Goal: Book appointment/travel/reservation

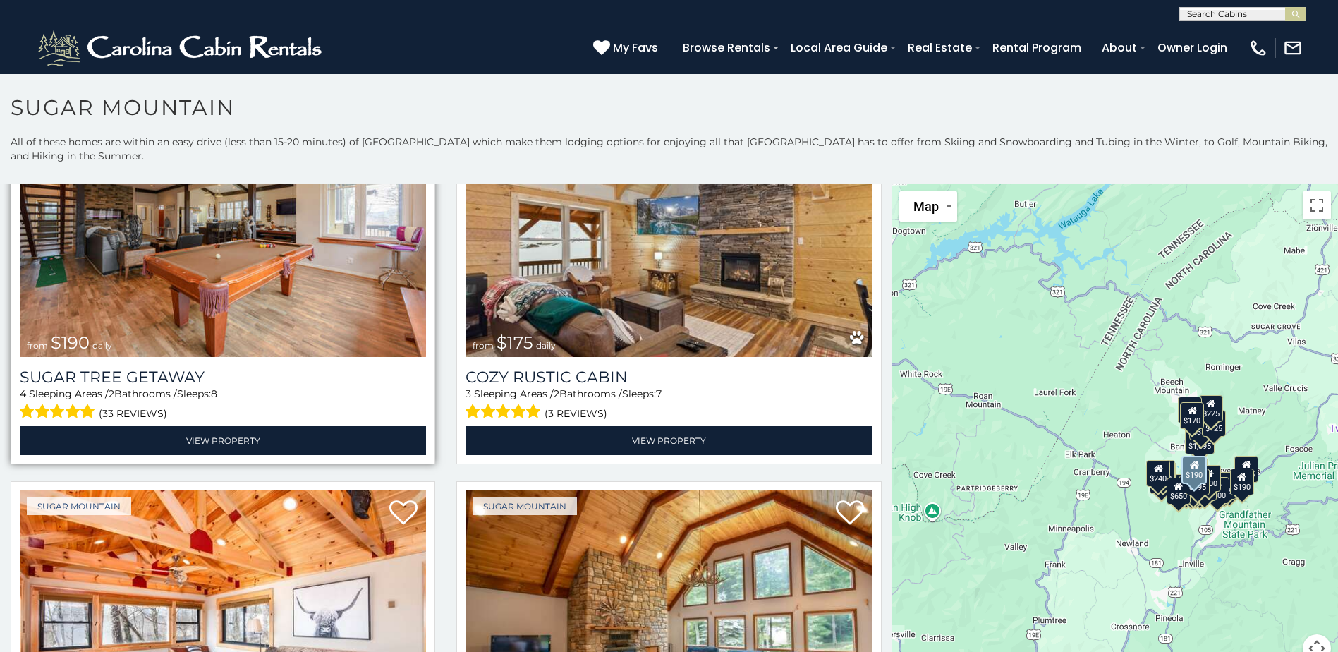
scroll to position [1551, 0]
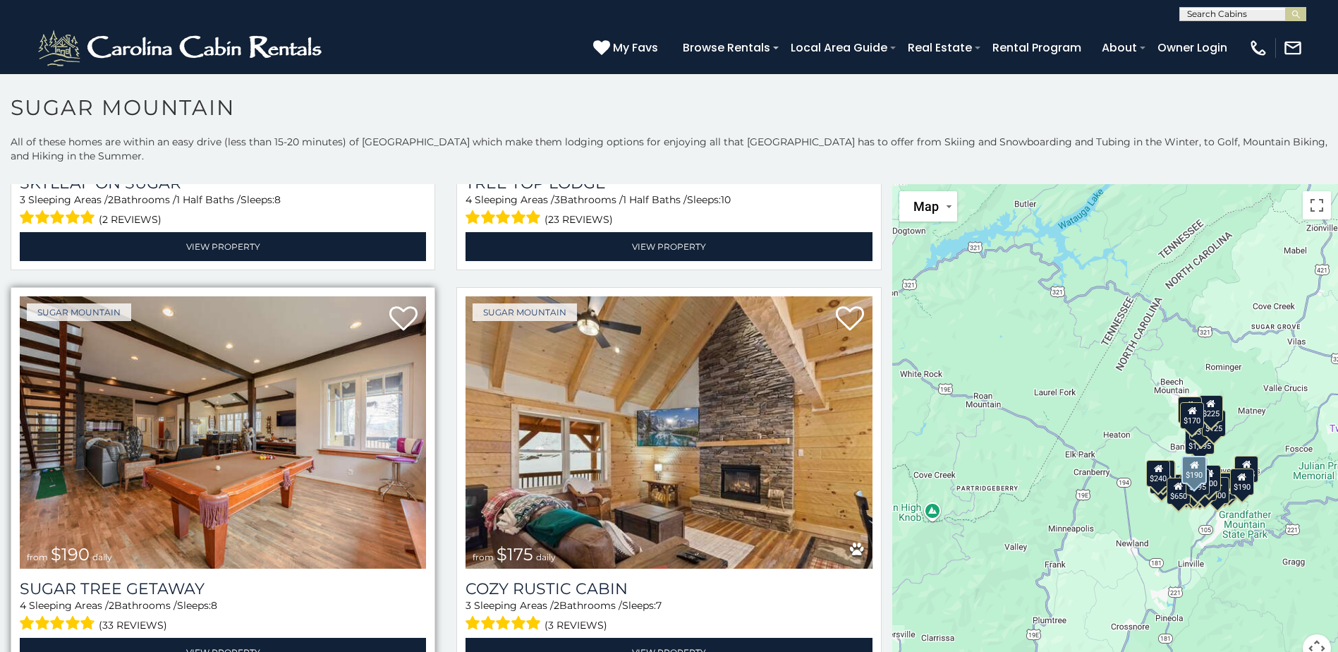
click at [271, 417] on img at bounding box center [223, 432] width 406 height 272
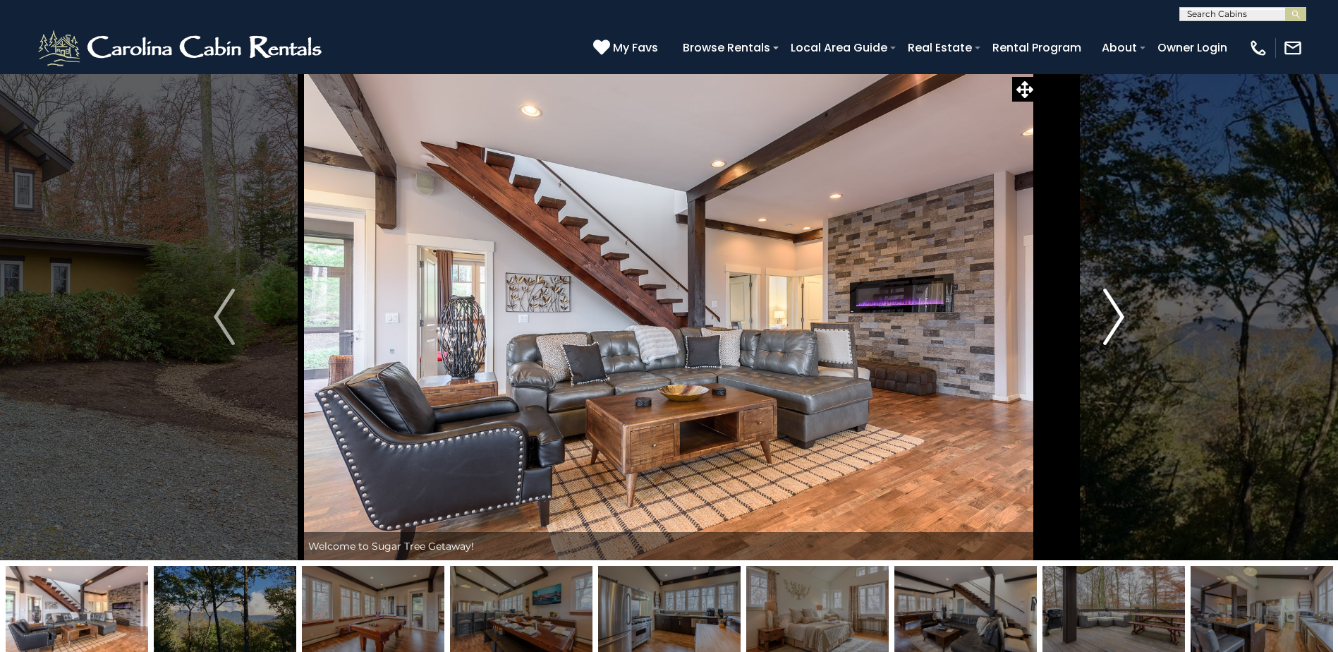
click at [1113, 317] on img "Next" at bounding box center [1113, 316] width 21 height 56
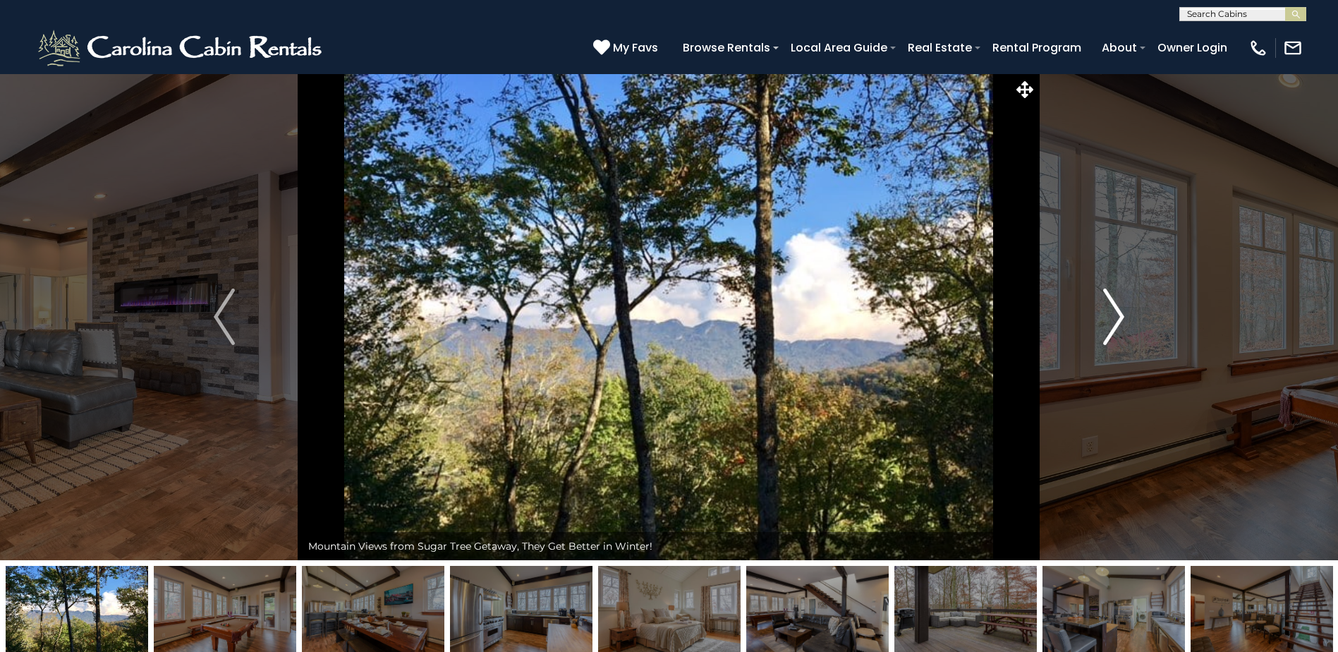
click at [1113, 317] on img "Next" at bounding box center [1113, 316] width 21 height 56
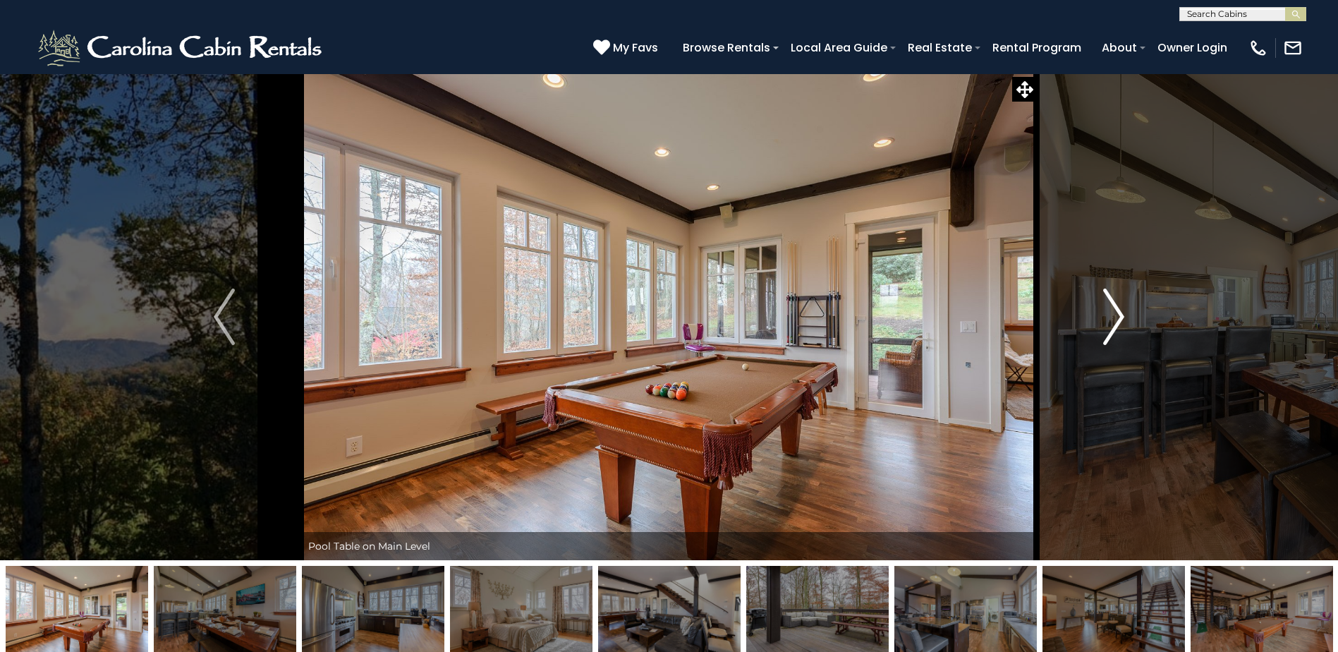
click at [1113, 317] on img "Next" at bounding box center [1113, 316] width 21 height 56
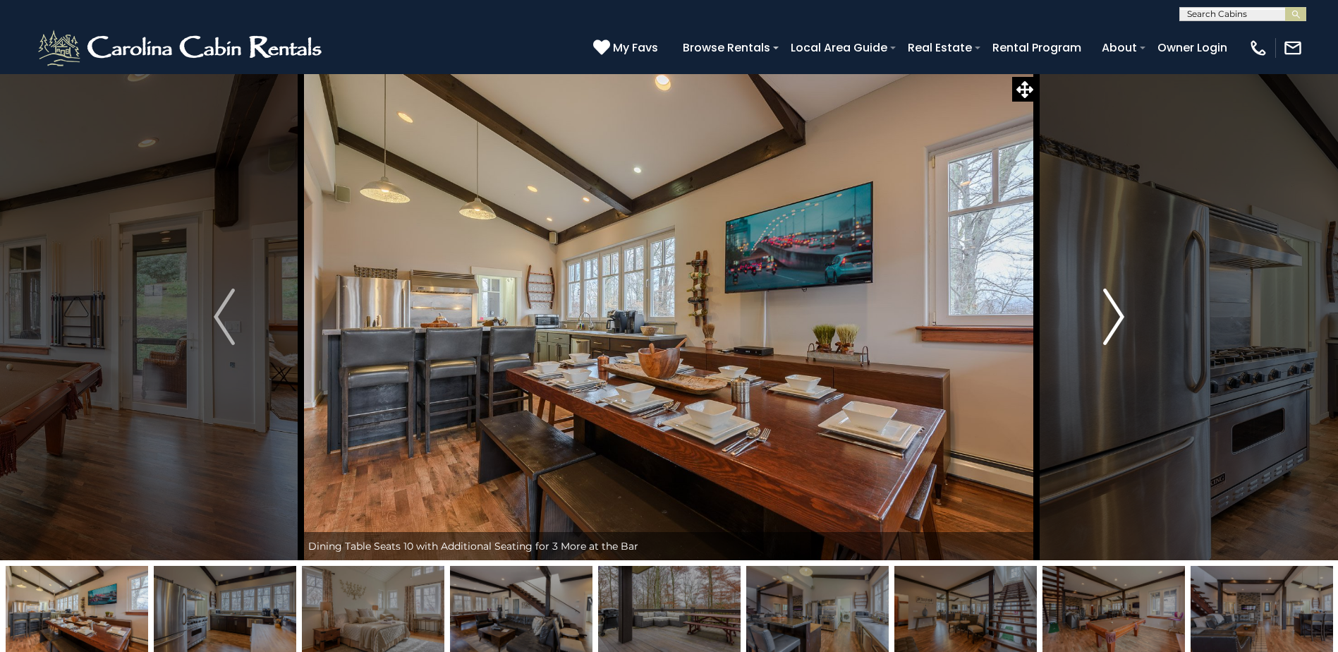
click at [1113, 317] on img "Next" at bounding box center [1113, 316] width 21 height 56
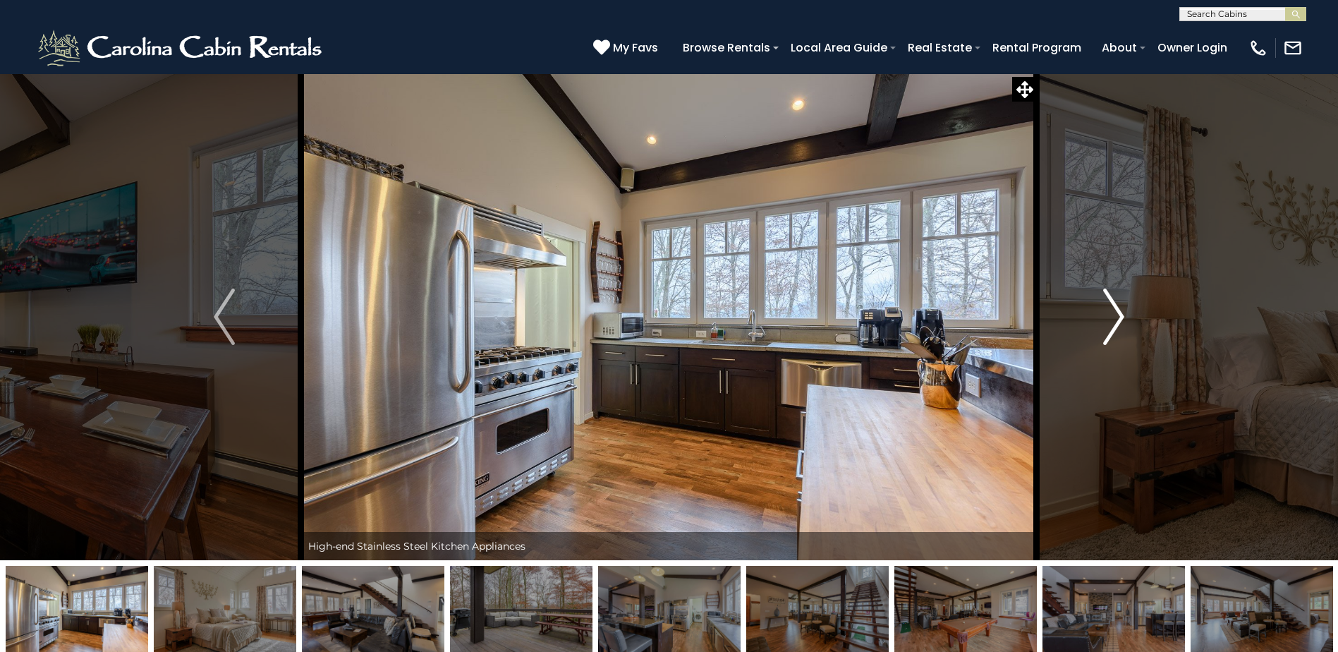
click at [1113, 317] on img "Next" at bounding box center [1113, 316] width 21 height 56
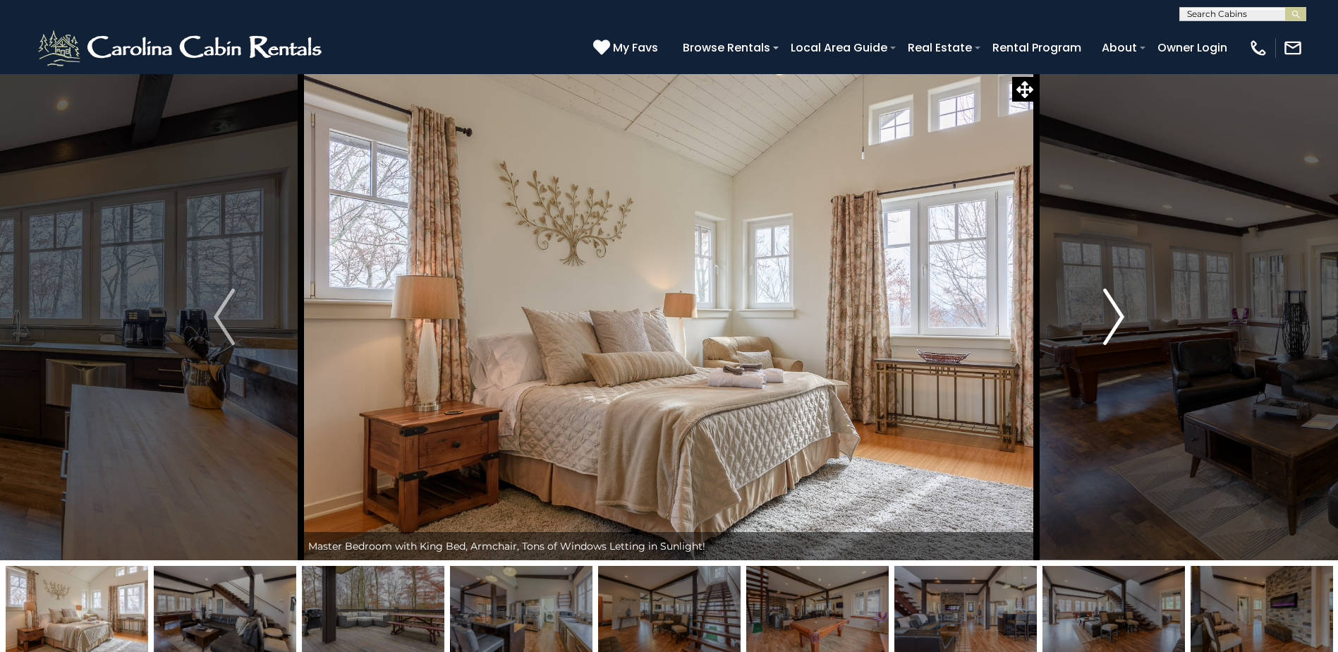
click at [1113, 317] on img "Next" at bounding box center [1113, 316] width 21 height 56
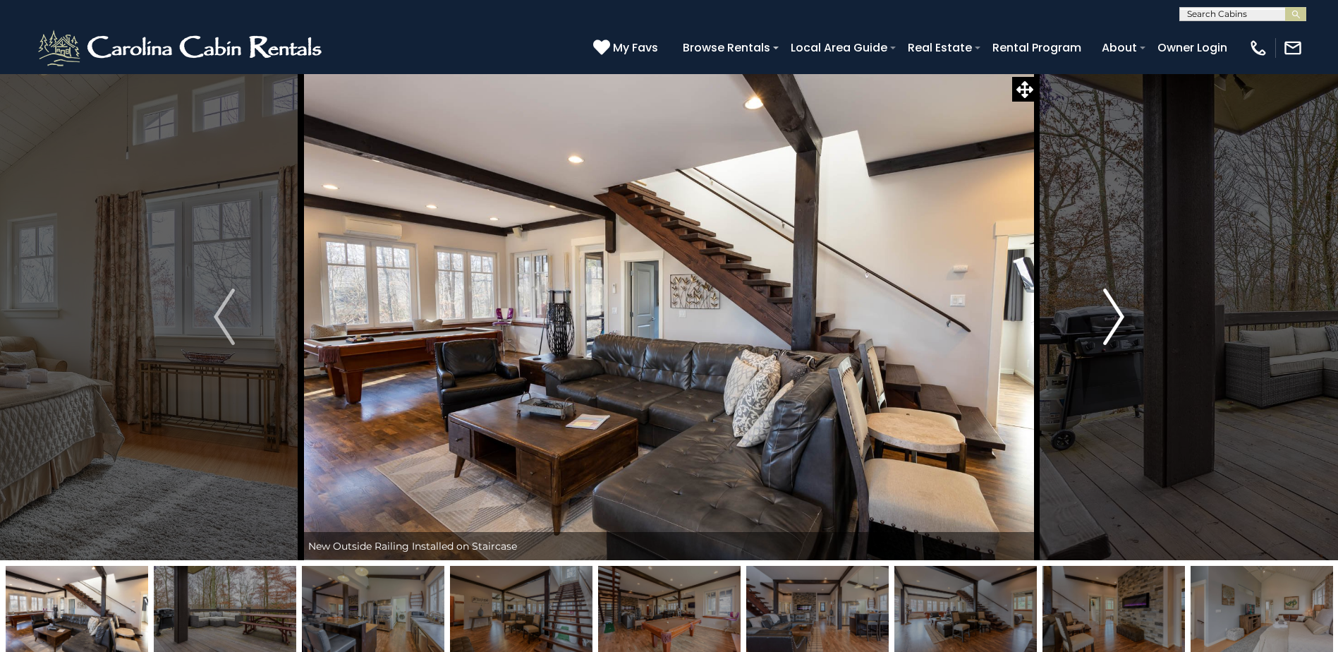
click at [1113, 317] on img "Next" at bounding box center [1113, 316] width 21 height 56
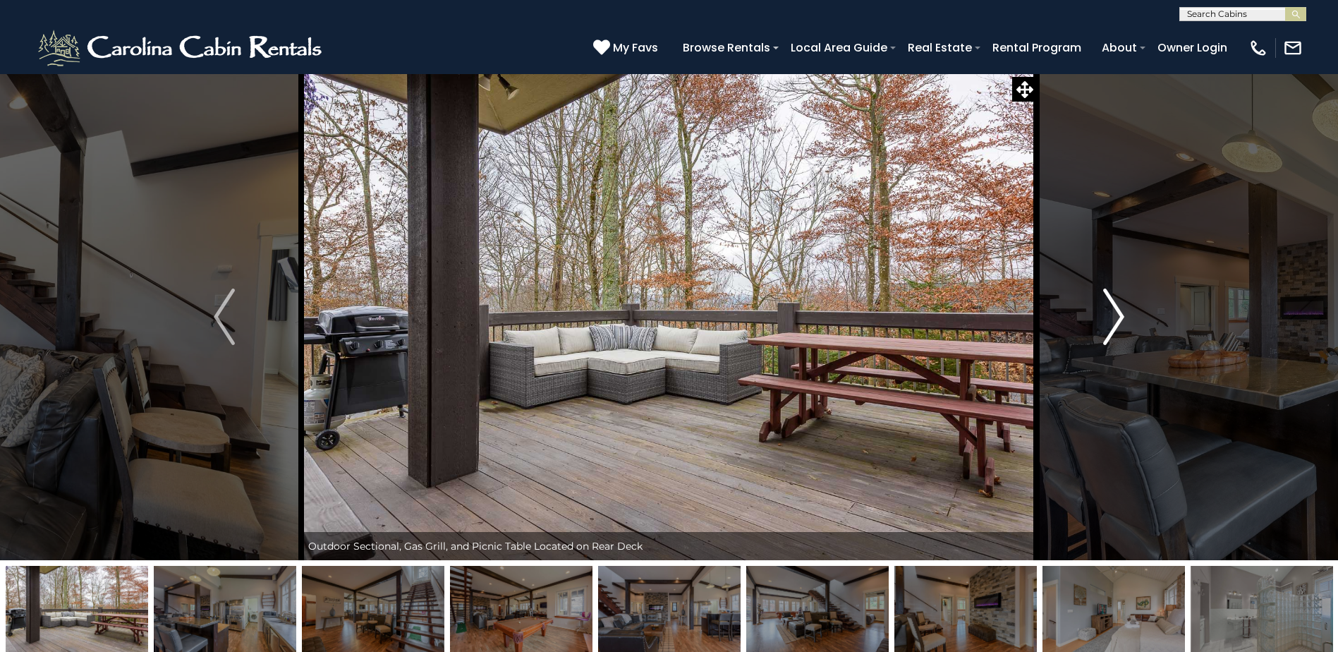
click at [1113, 317] on img "Next" at bounding box center [1113, 316] width 21 height 56
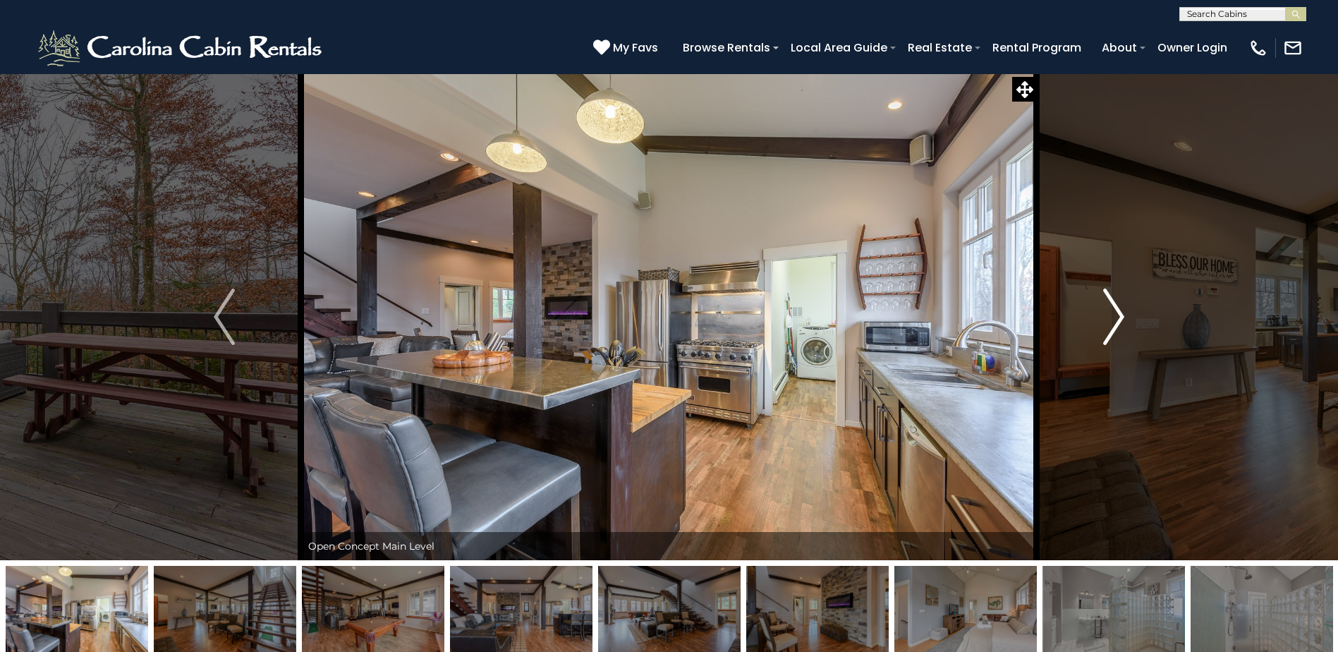
click at [1113, 317] on img "Next" at bounding box center [1113, 316] width 21 height 56
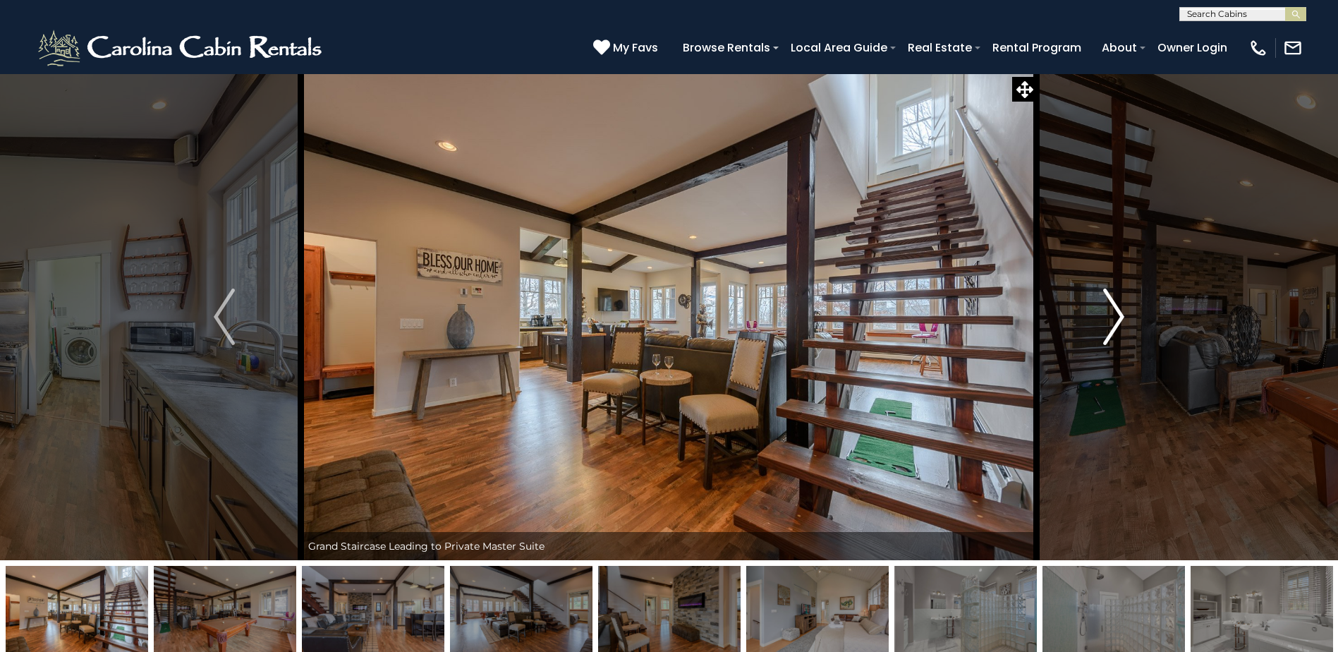
click at [1113, 317] on img "Next" at bounding box center [1113, 316] width 21 height 56
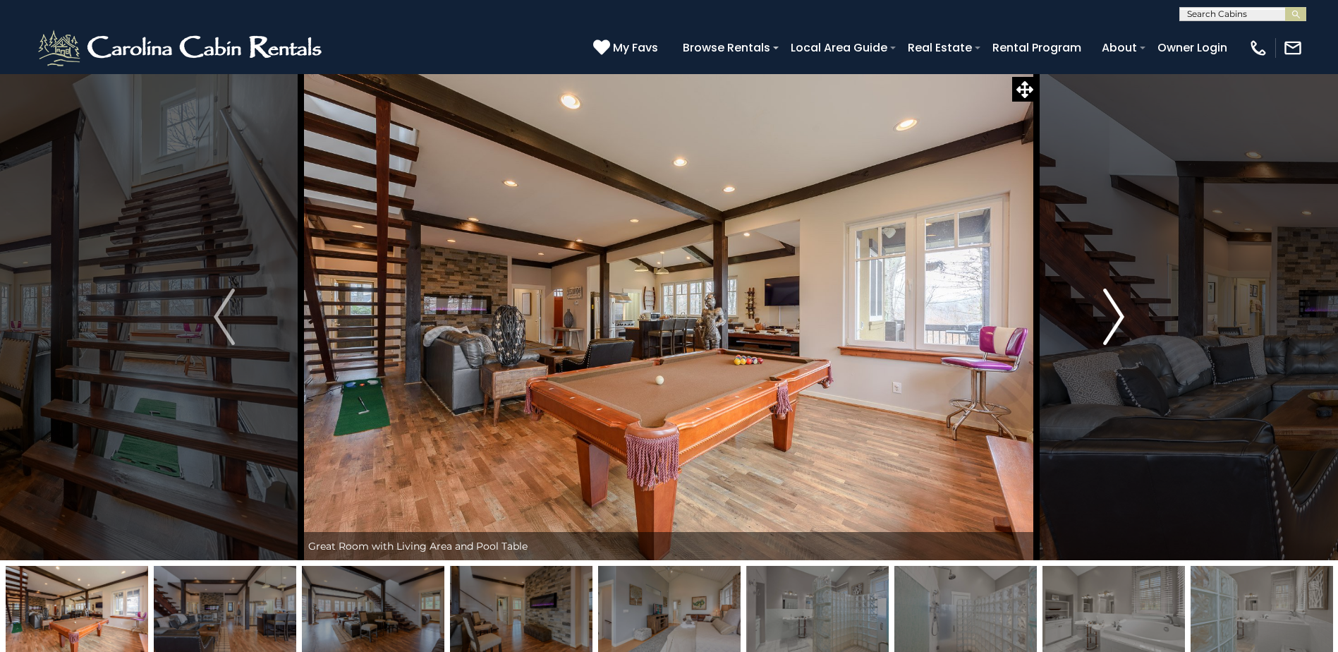
click at [1113, 317] on img "Next" at bounding box center [1113, 316] width 21 height 56
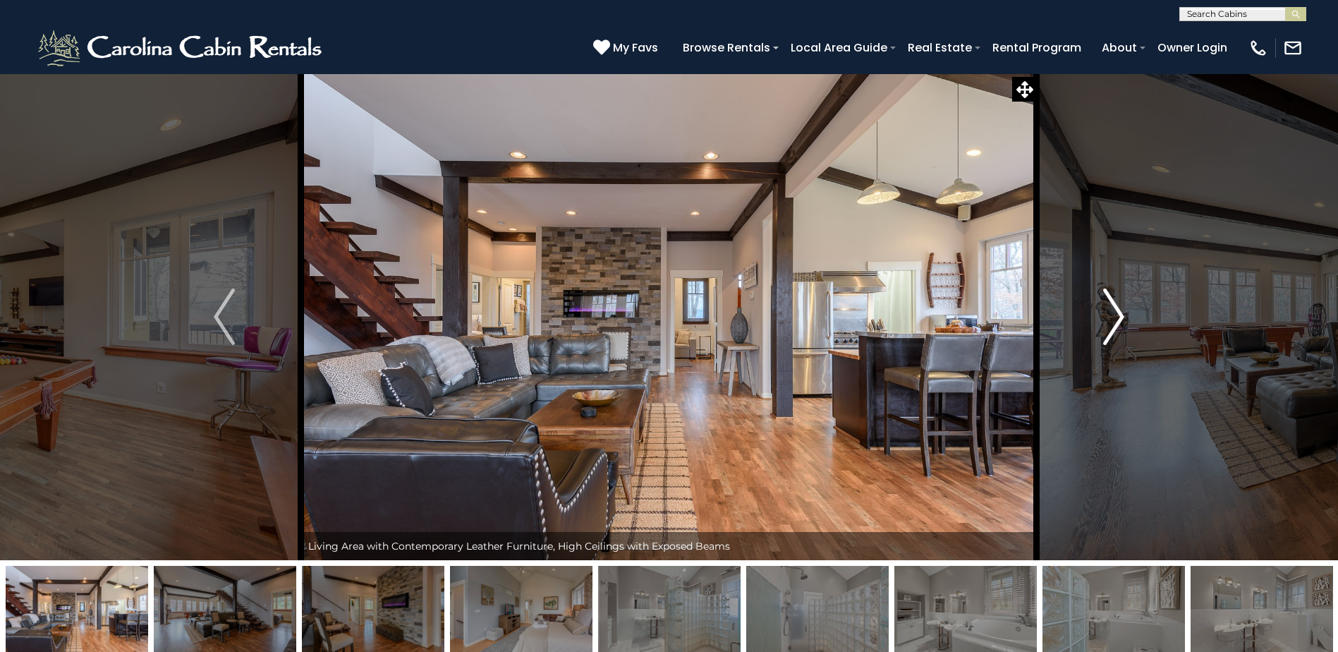
click at [1113, 317] on img "Next" at bounding box center [1113, 316] width 21 height 56
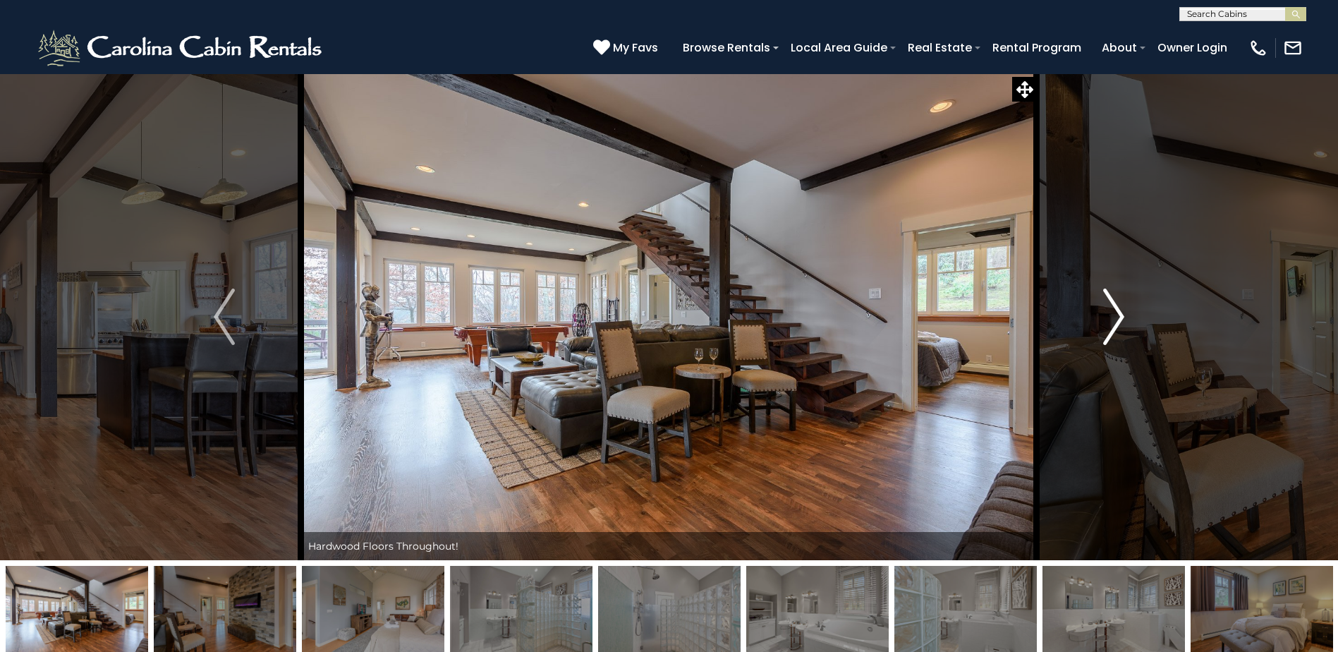
click at [1113, 317] on img "Next" at bounding box center [1113, 316] width 21 height 56
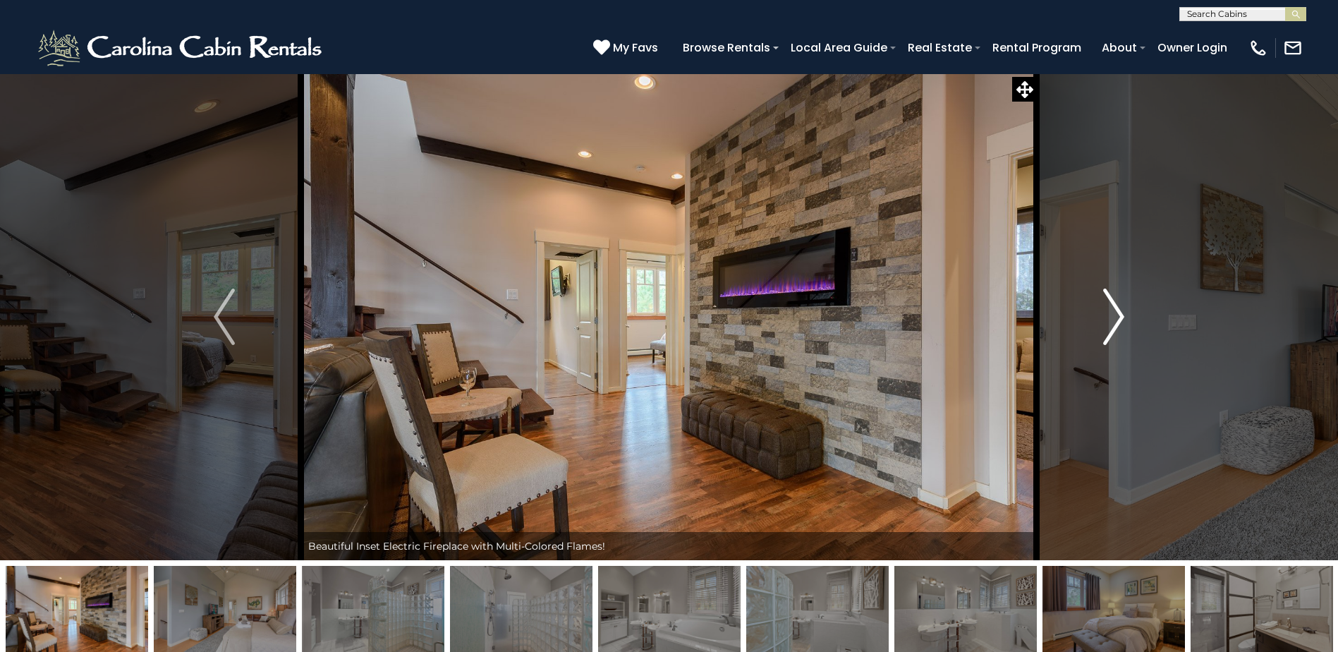
click at [1113, 317] on img "Next" at bounding box center [1113, 316] width 21 height 56
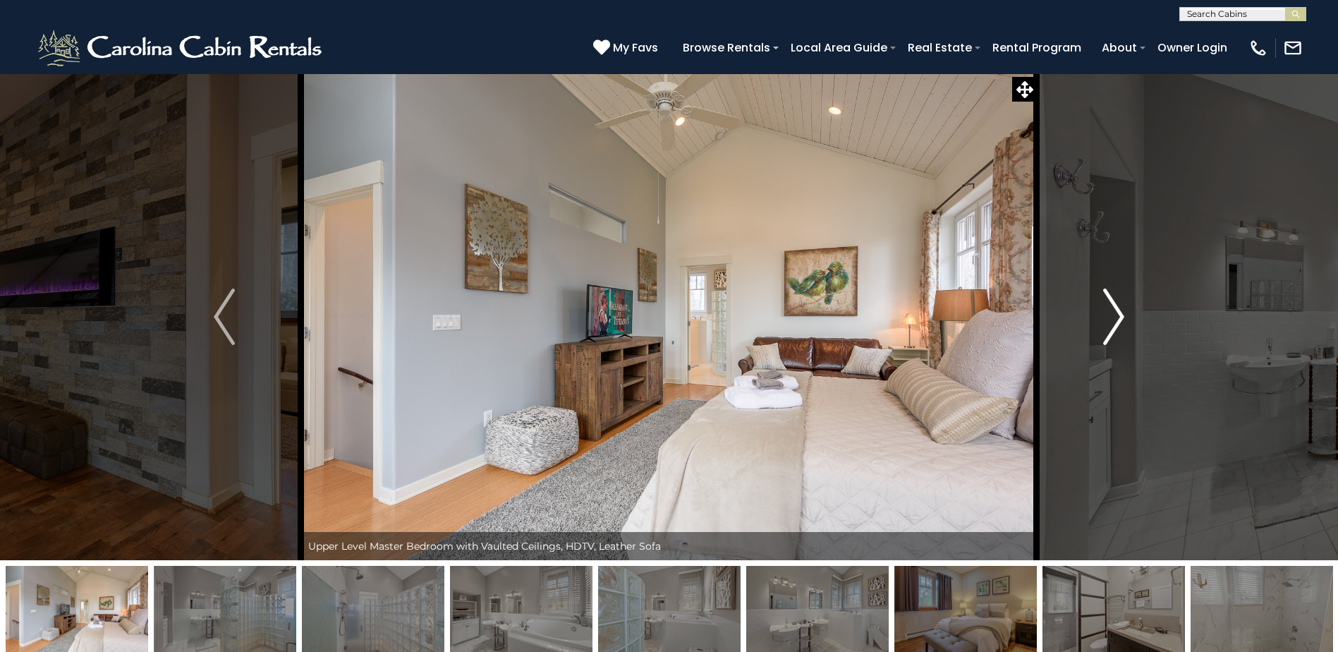
click at [1113, 317] on img "Next" at bounding box center [1113, 316] width 21 height 56
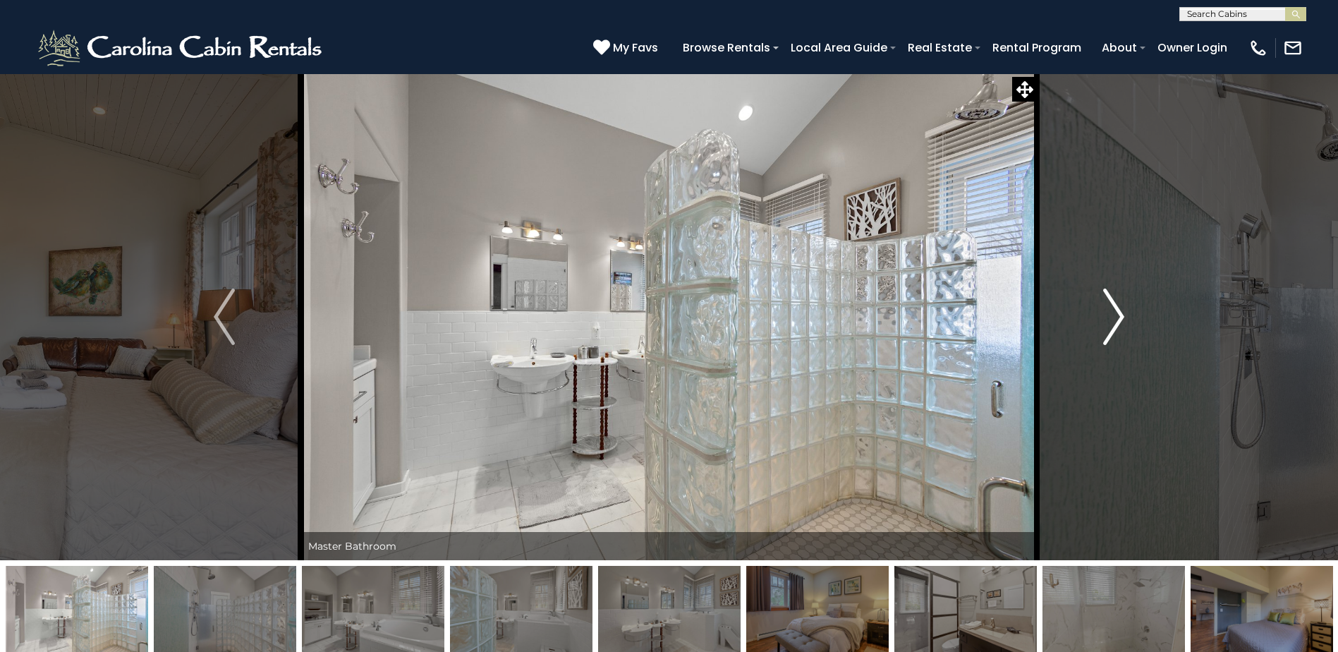
click at [1113, 317] on img "Next" at bounding box center [1113, 316] width 21 height 56
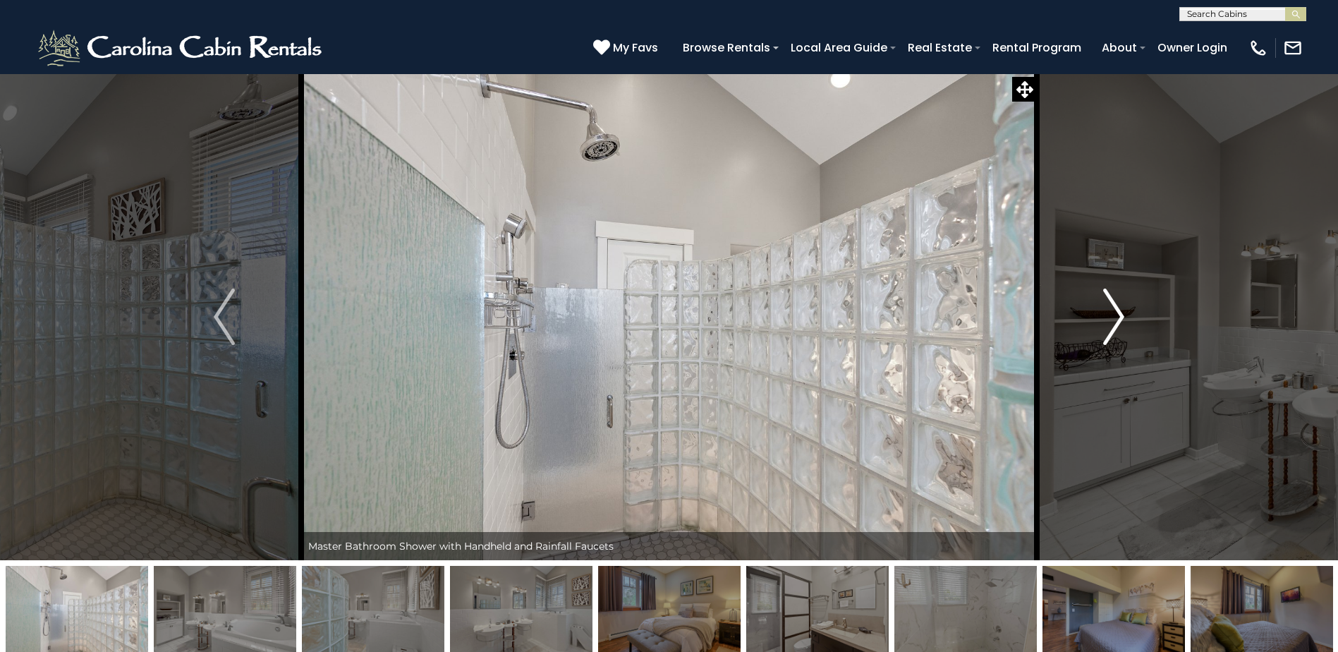
click at [1113, 317] on img "Next" at bounding box center [1113, 316] width 21 height 56
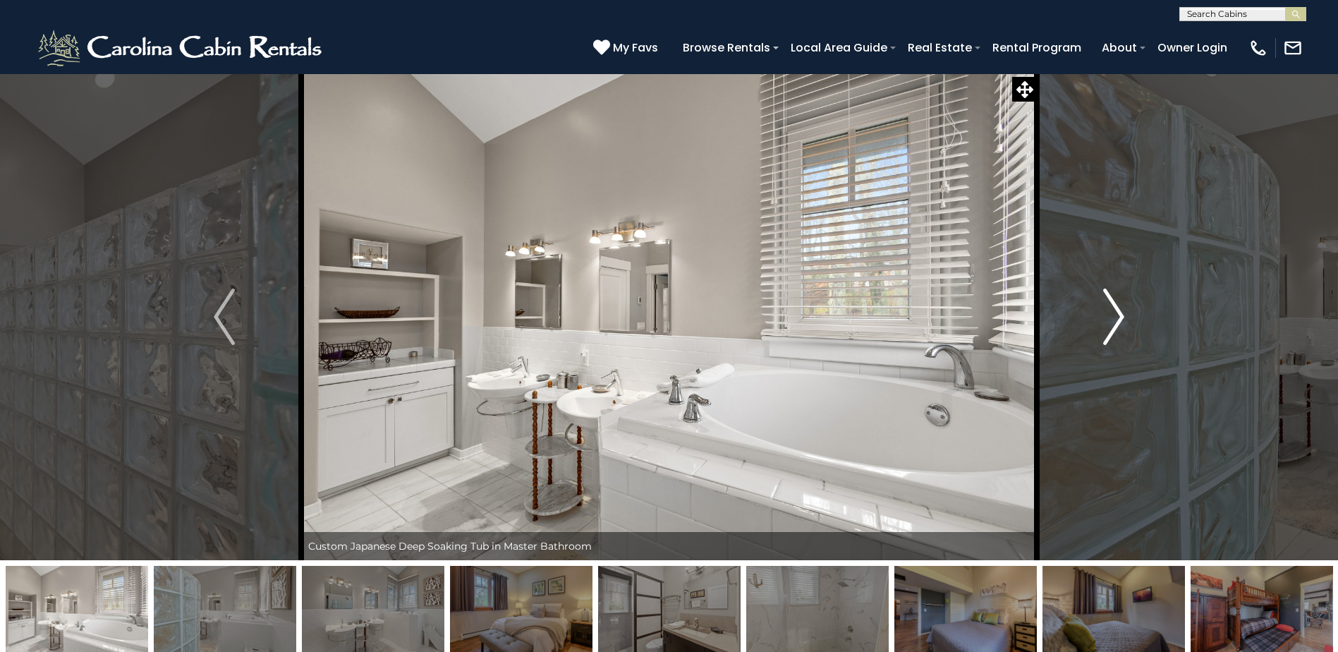
click at [1113, 317] on img "Next" at bounding box center [1113, 316] width 21 height 56
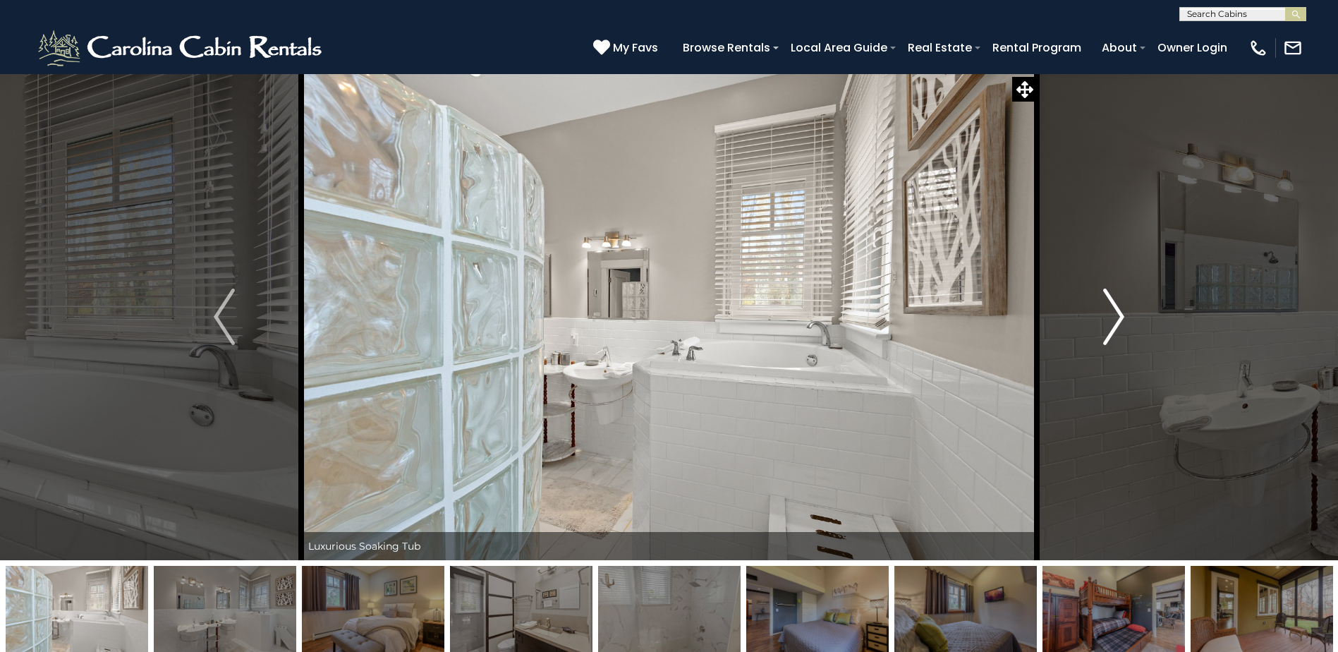
click at [1118, 315] on img "Next" at bounding box center [1113, 316] width 21 height 56
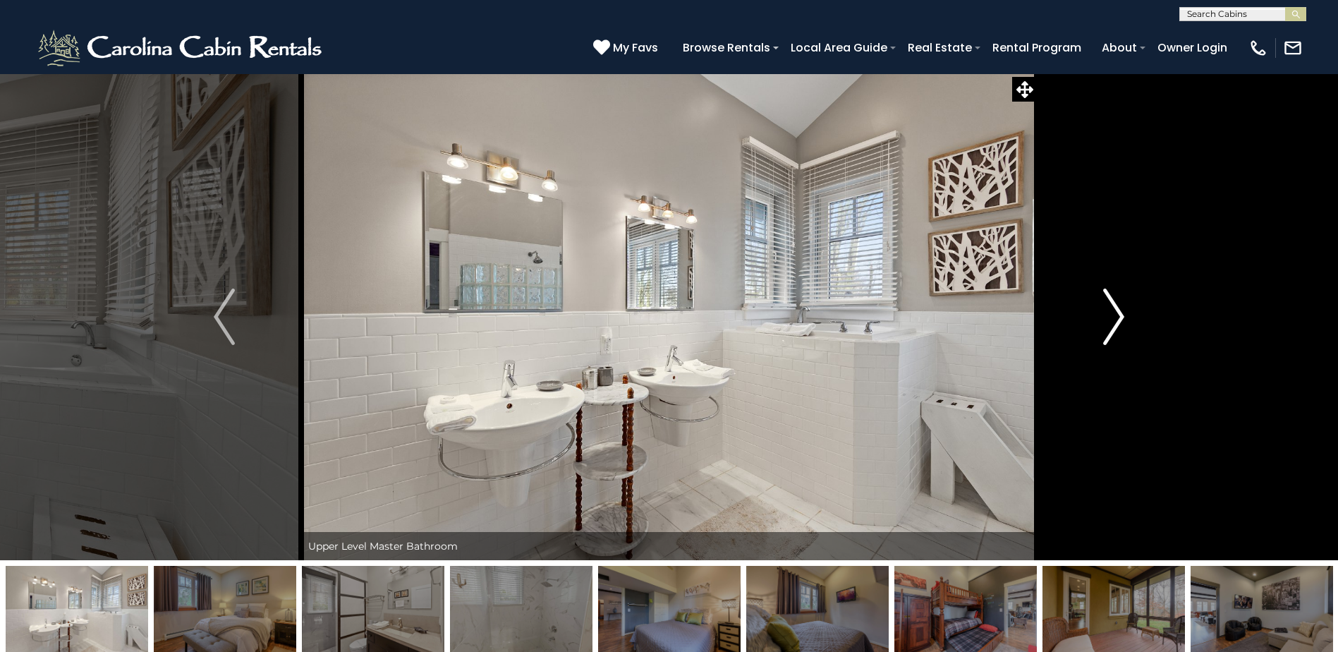
click at [1118, 315] on img "Next" at bounding box center [1113, 316] width 21 height 56
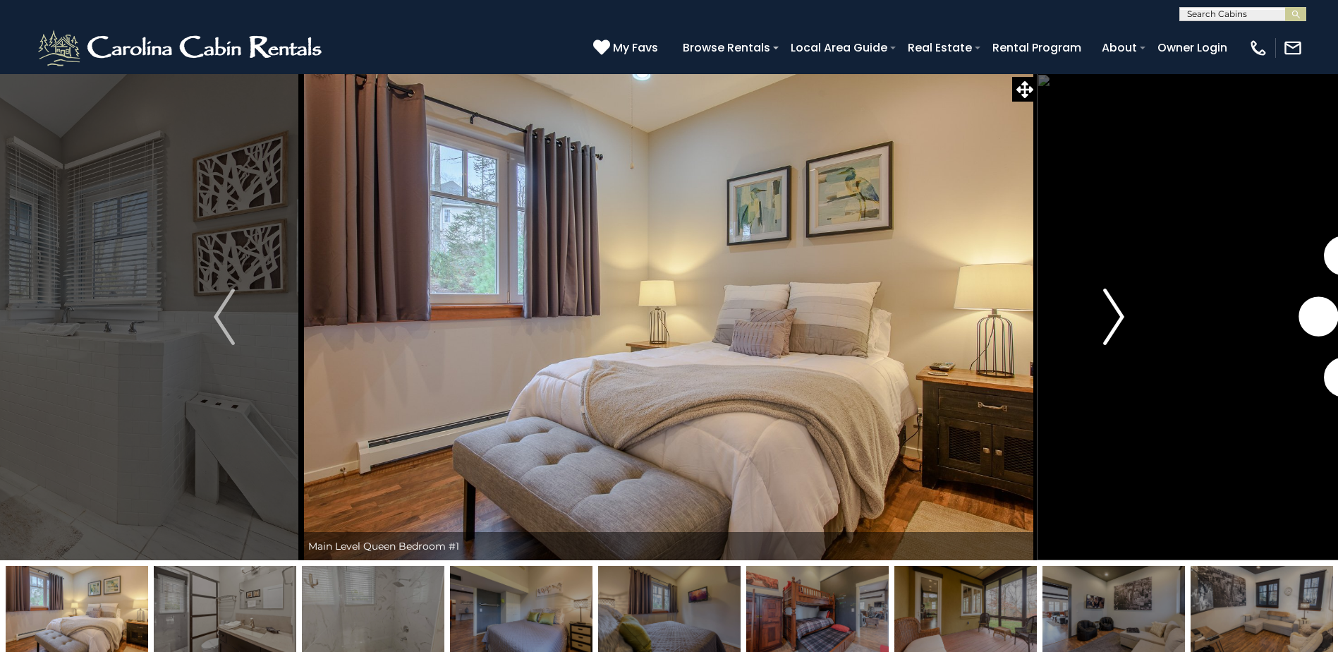
click at [1118, 315] on img "Next" at bounding box center [1113, 316] width 21 height 56
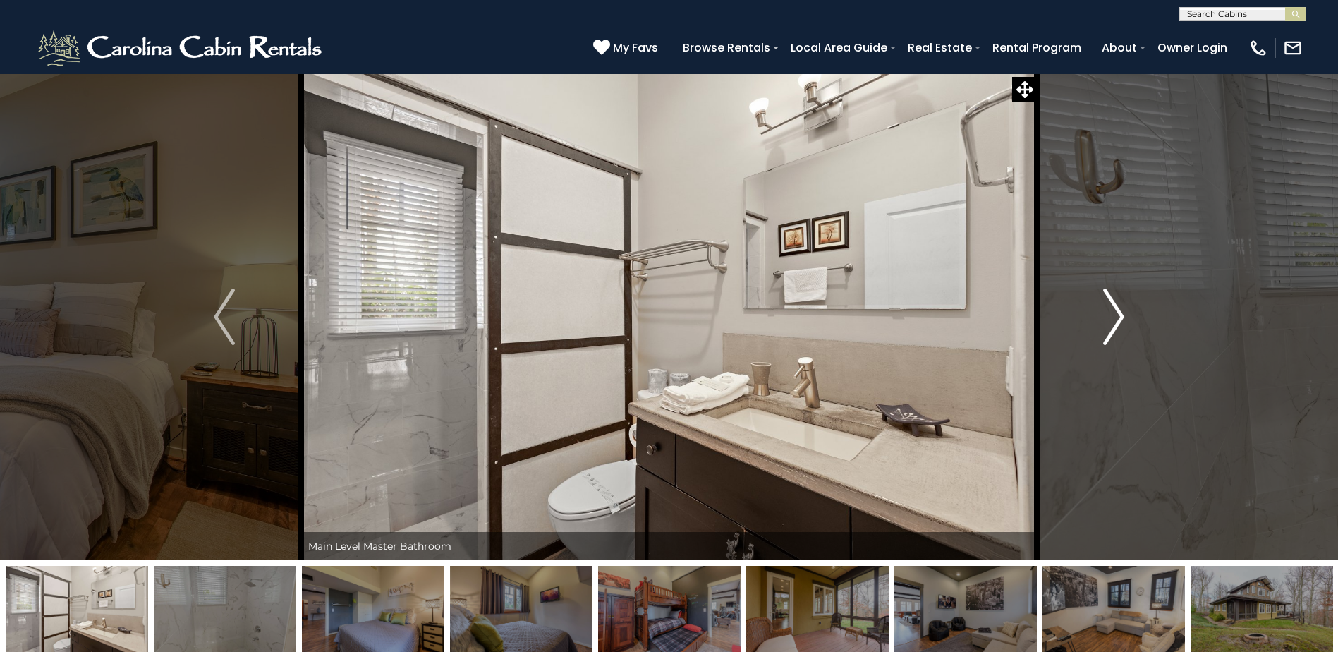
click at [1118, 315] on img "Next" at bounding box center [1113, 316] width 21 height 56
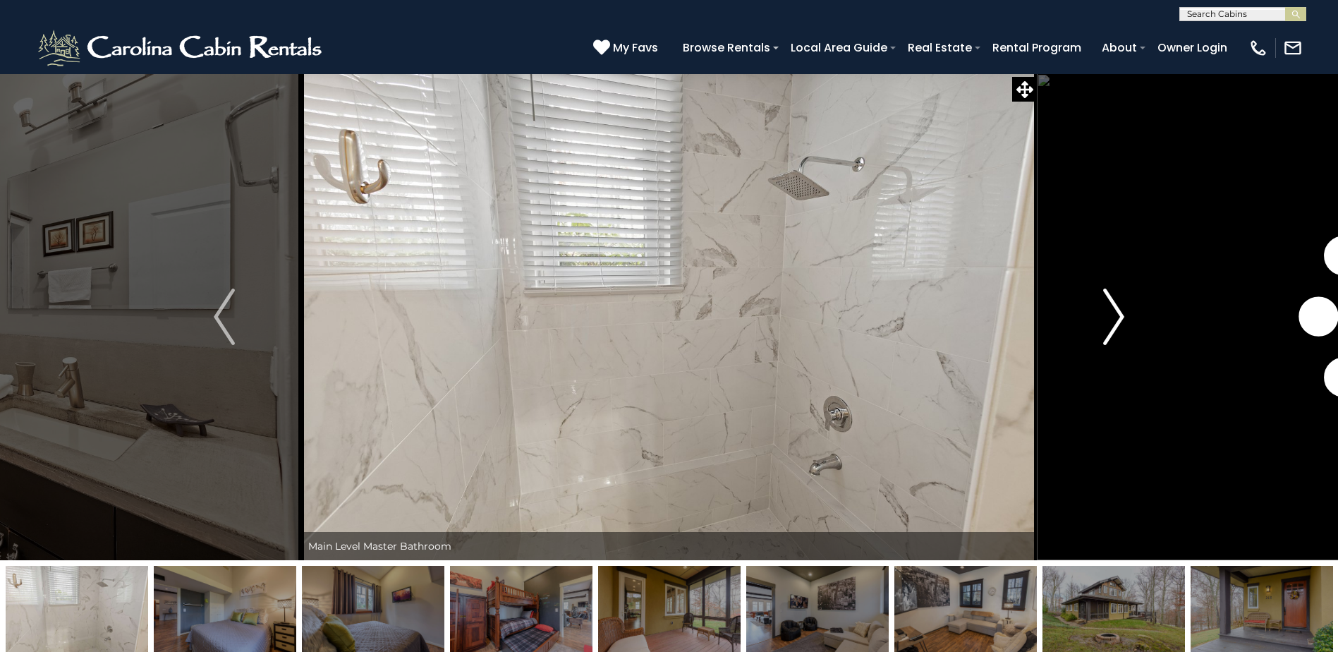
click at [1118, 315] on img "Next" at bounding box center [1113, 316] width 21 height 56
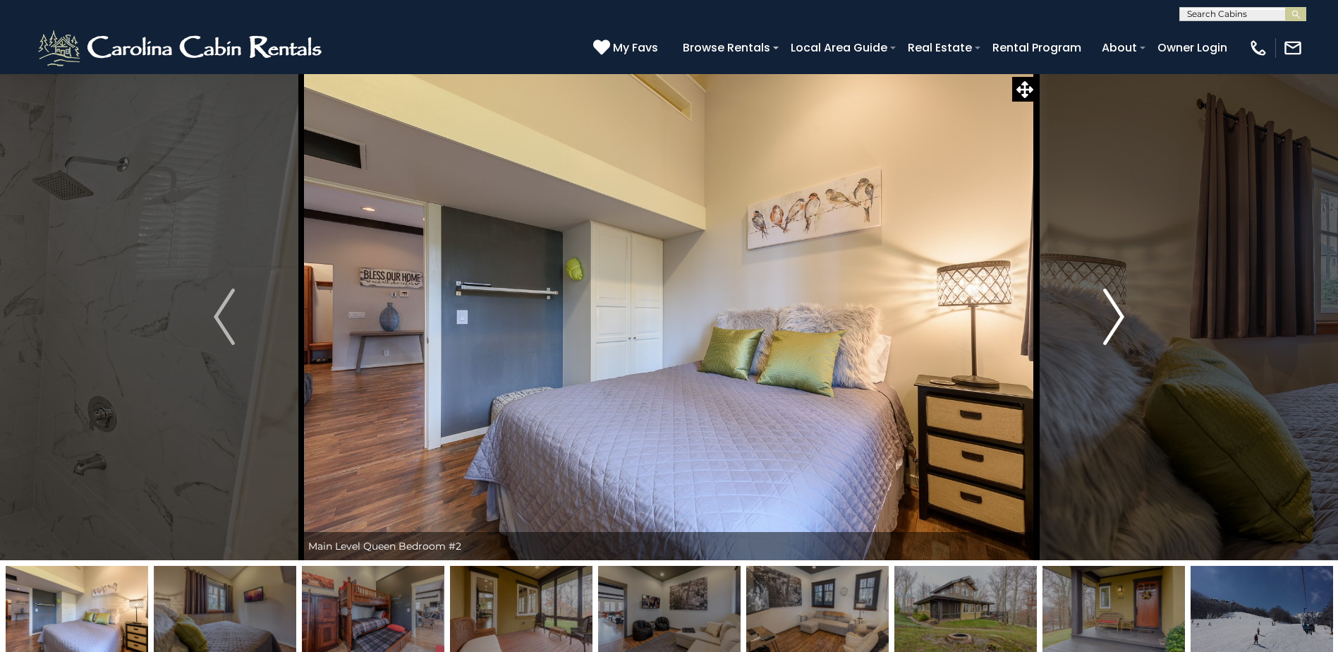
click at [1118, 315] on img "Next" at bounding box center [1113, 316] width 21 height 56
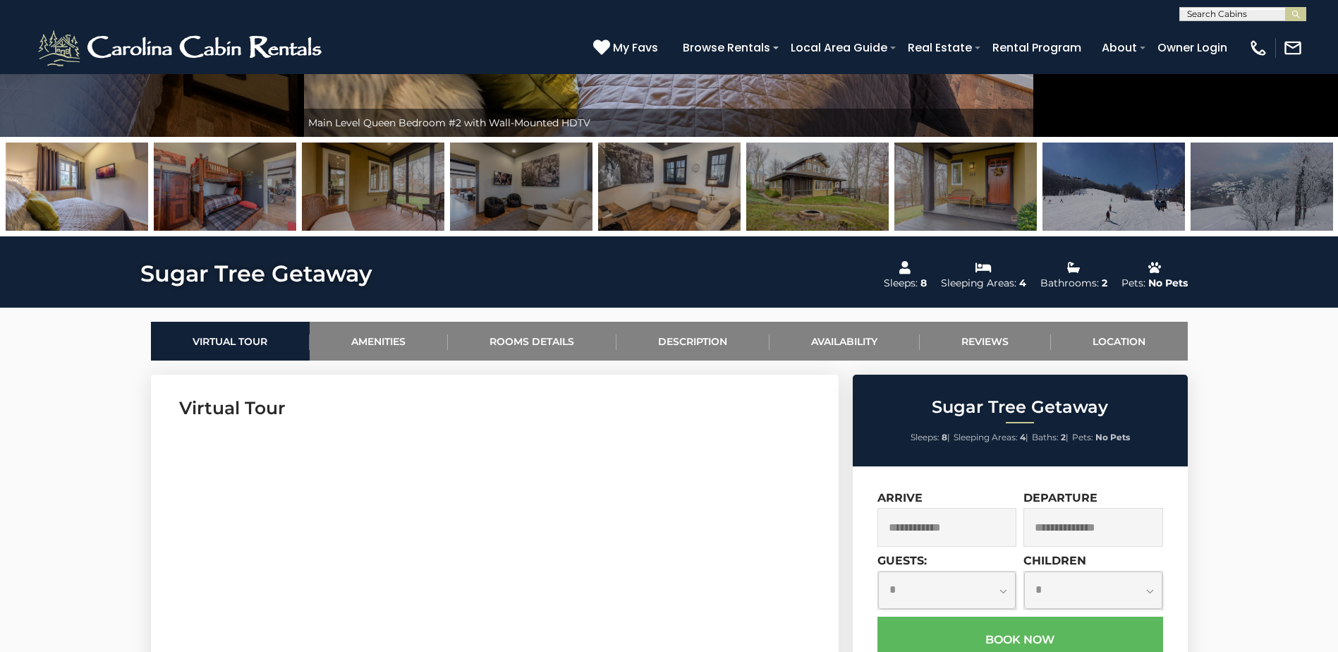
scroll to position [635, 0]
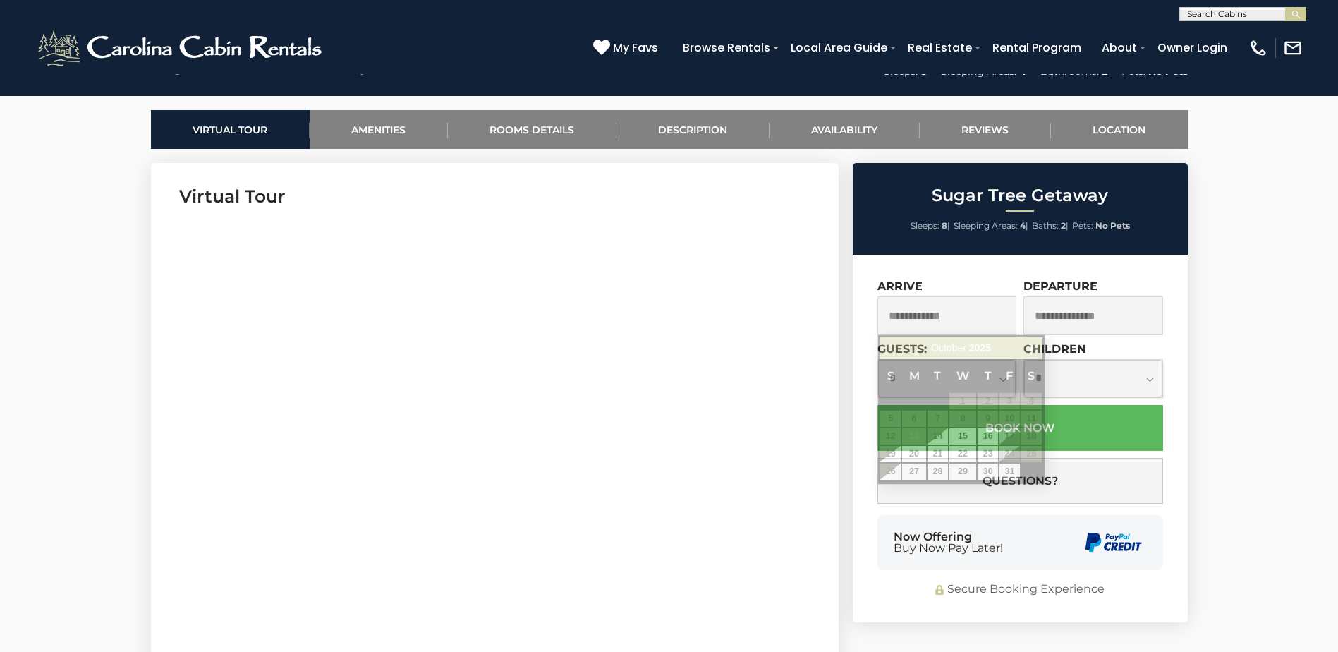
click at [950, 317] on input "text" at bounding box center [947, 315] width 140 height 39
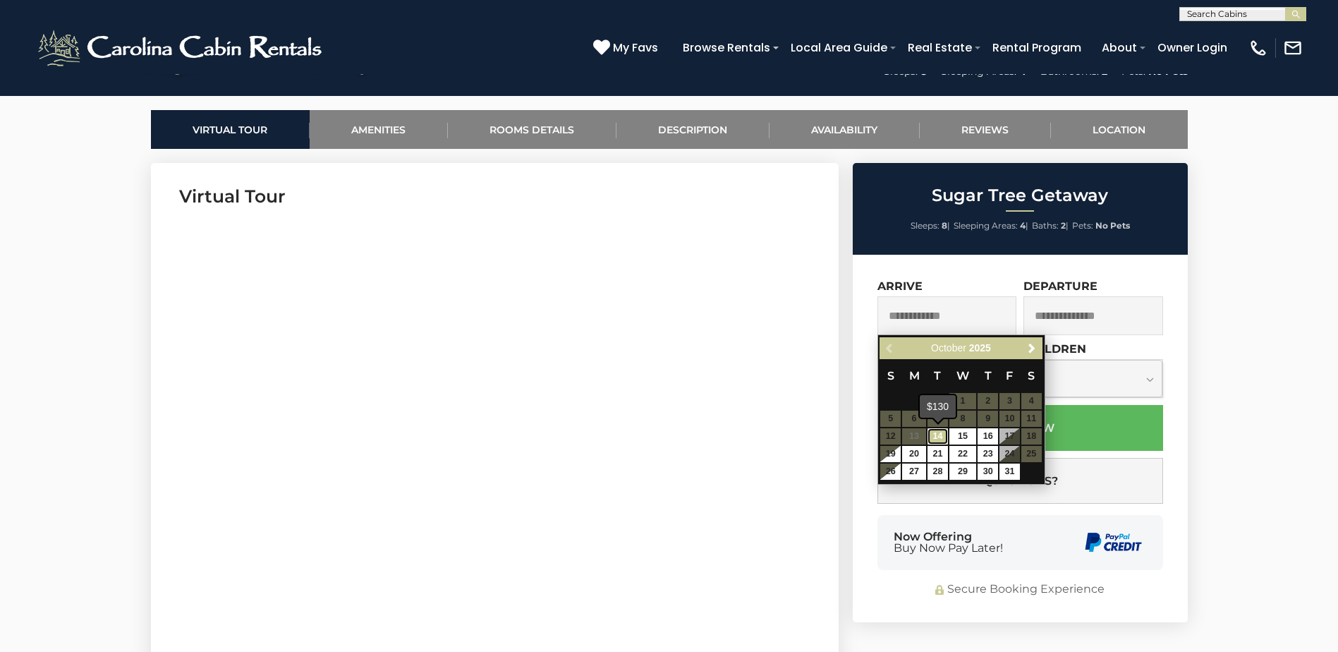
click at [941, 439] on link "14" at bounding box center [937, 436] width 20 height 16
type input "**********"
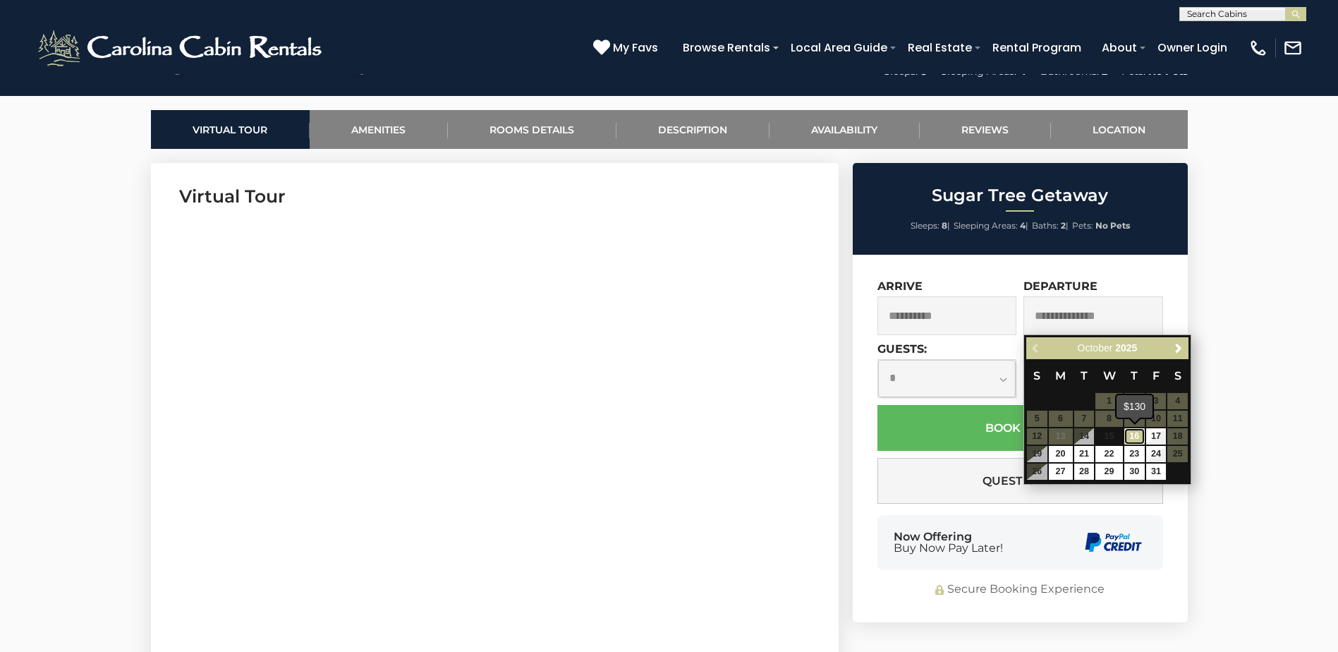
click at [1132, 438] on link "16" at bounding box center [1134, 436] width 20 height 16
type input "**********"
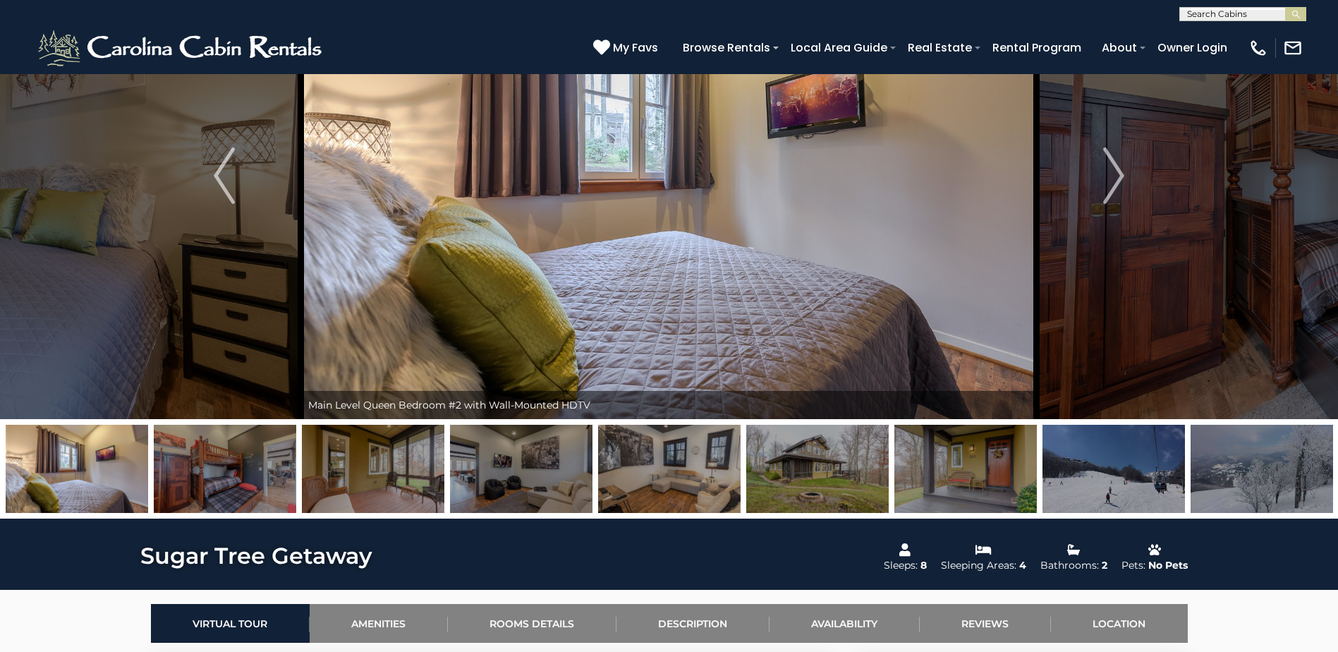
scroll to position [0, 0]
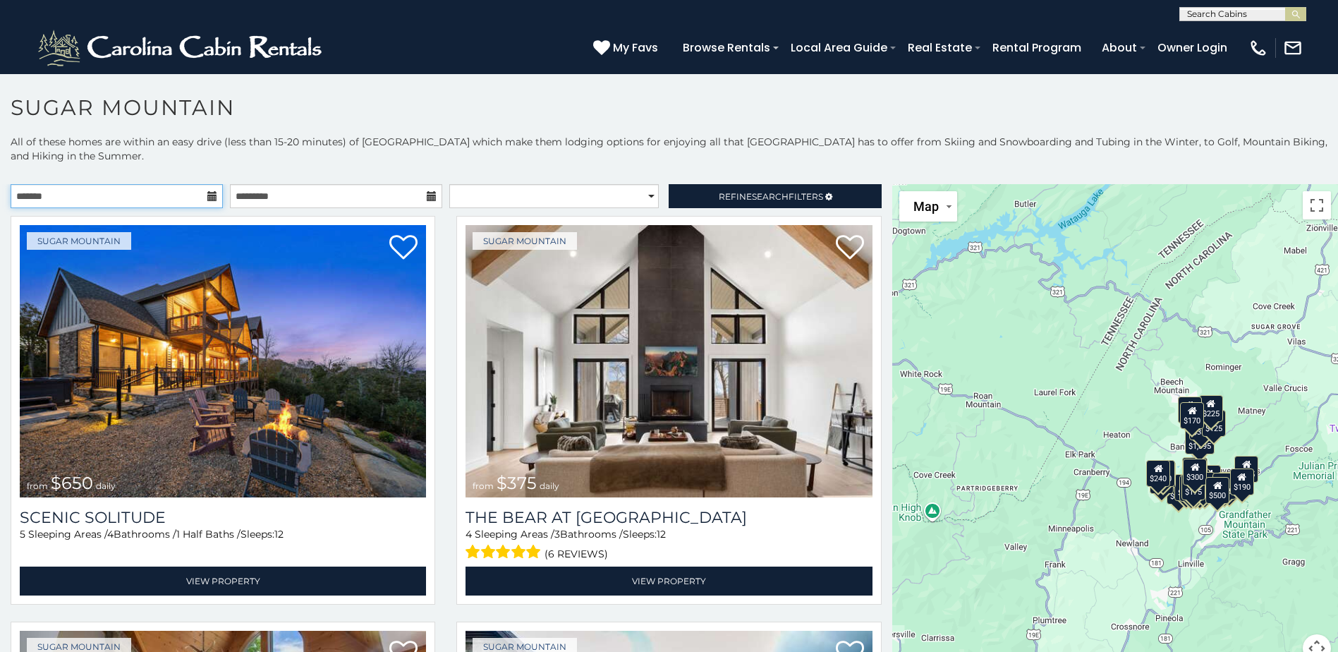
click at [116, 201] on input "text" at bounding box center [117, 196] width 212 height 24
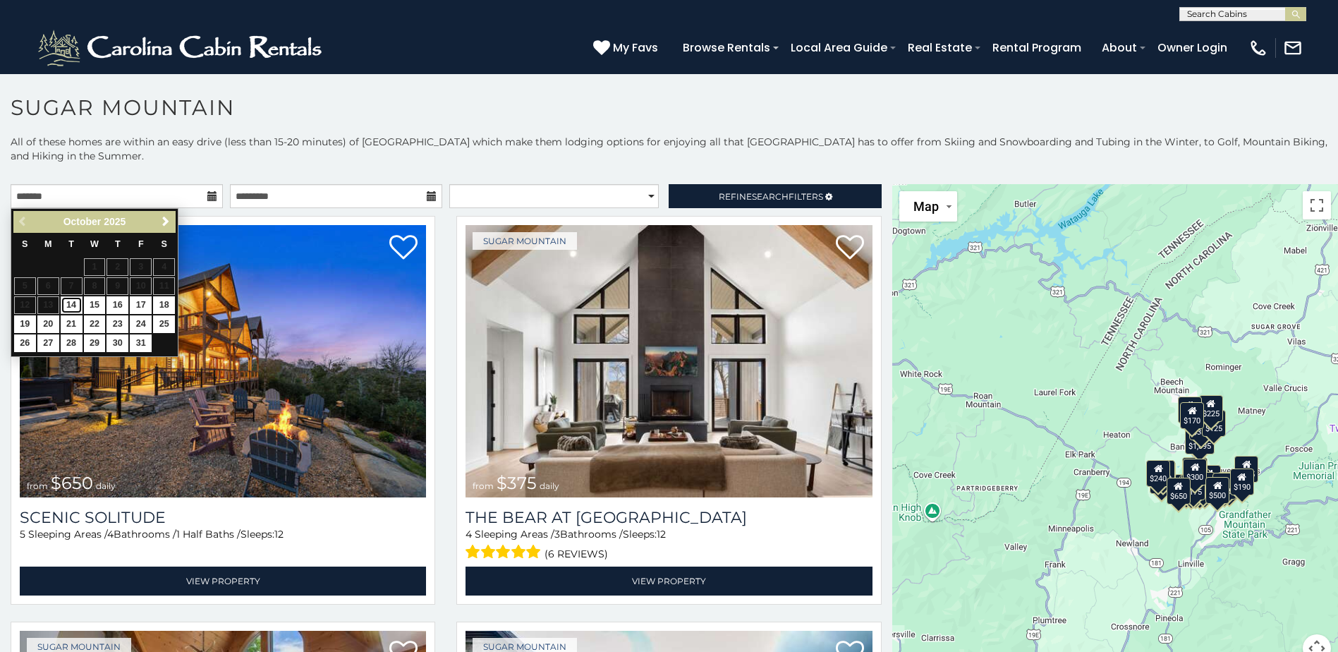
click at [67, 302] on link "14" at bounding box center [72, 305] width 22 height 18
type input "**********"
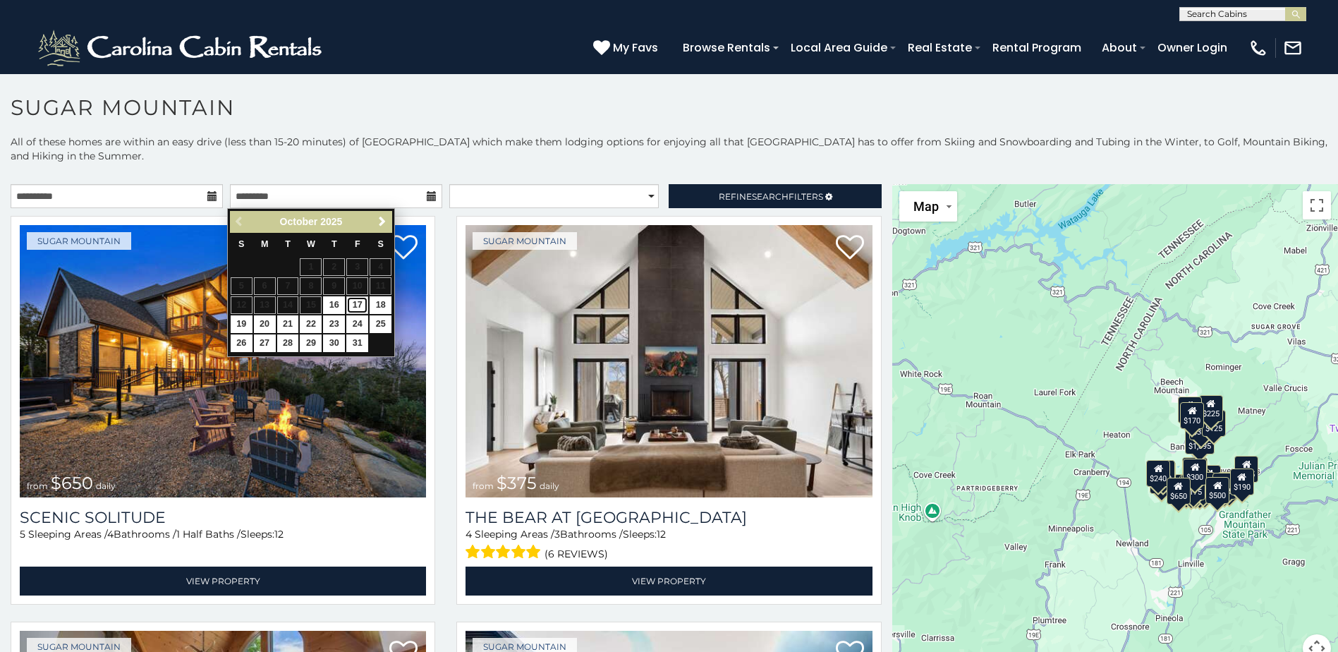
click at [356, 308] on link "17" at bounding box center [357, 305] width 22 height 18
type input "**********"
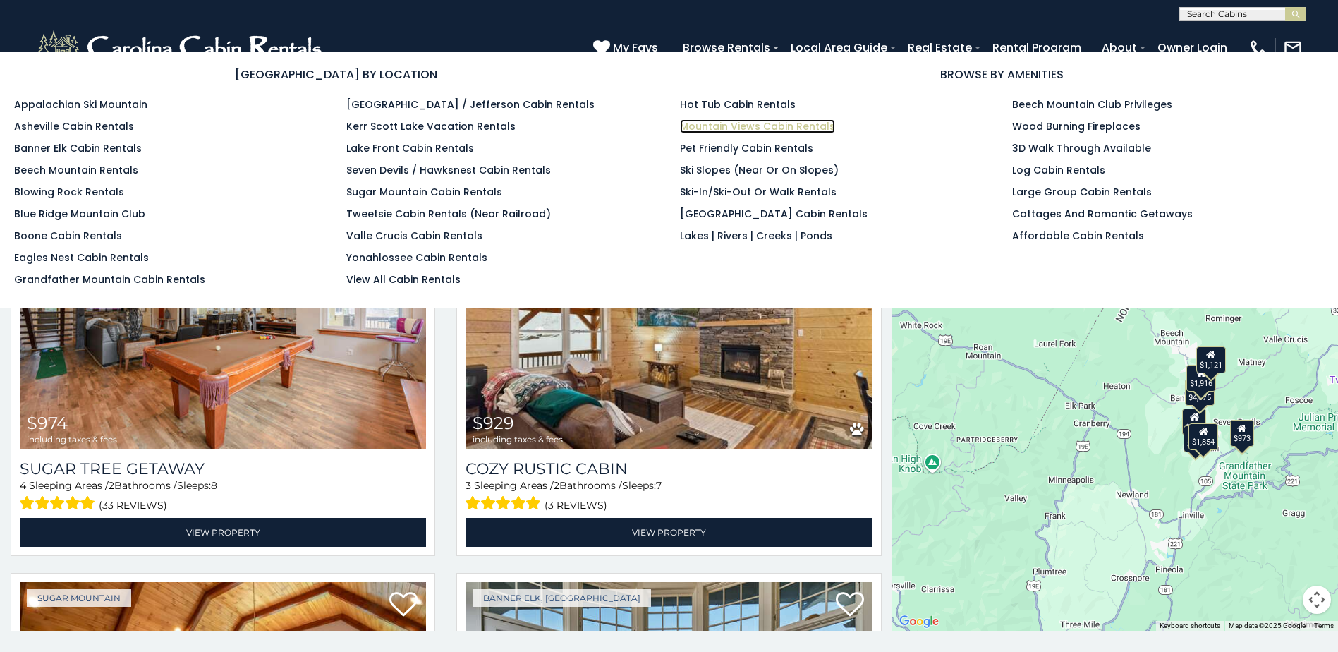
click at [745, 124] on link "Mountain Views Cabin Rentals" at bounding box center [757, 126] width 155 height 14
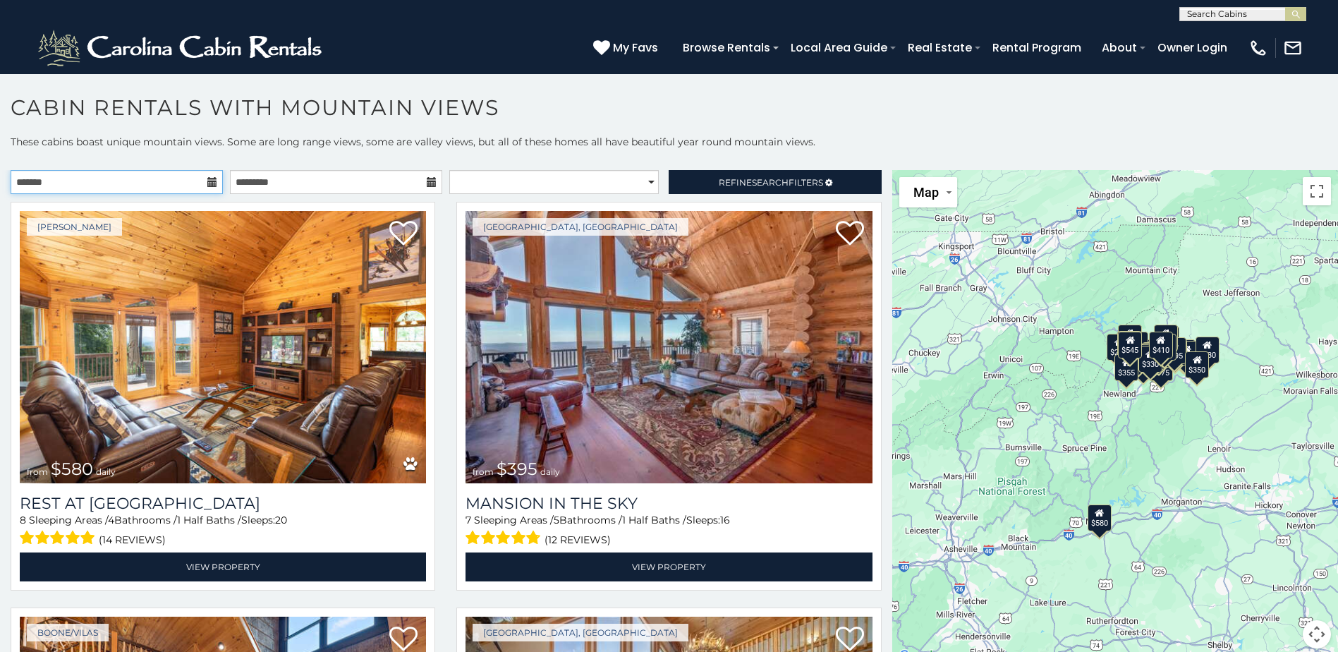
click at [190, 182] on input "text" at bounding box center [117, 182] width 212 height 24
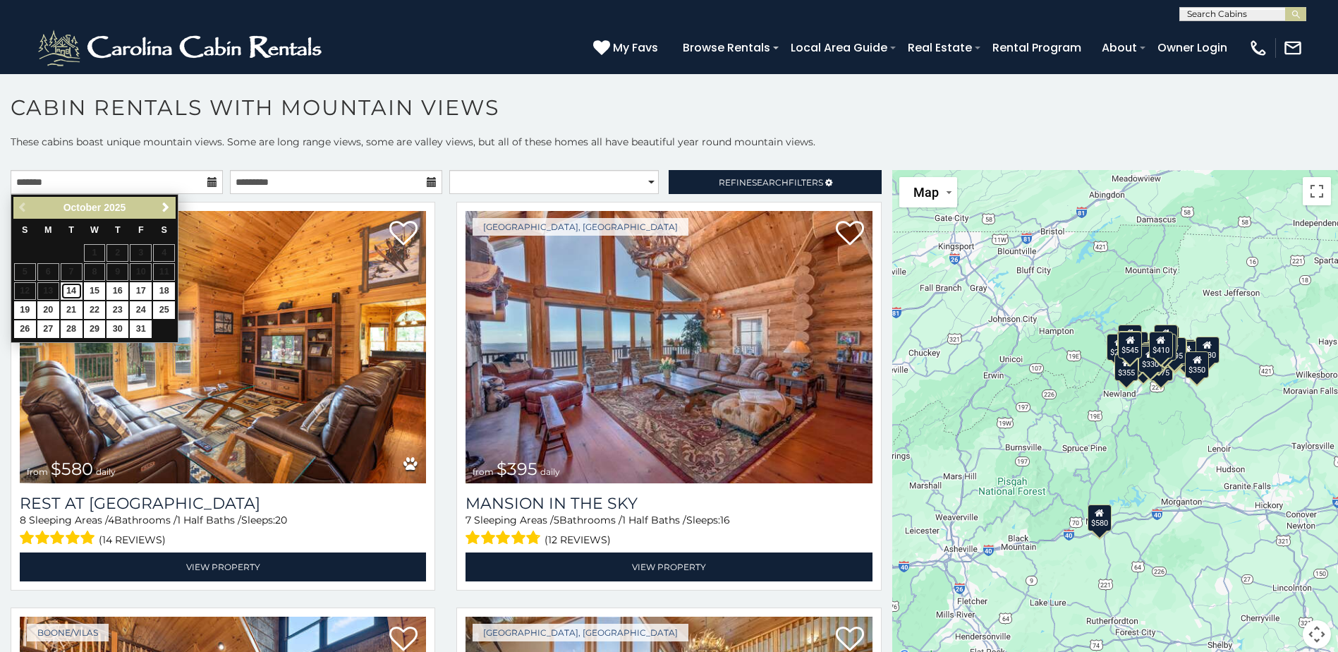
click at [73, 293] on link "14" at bounding box center [72, 291] width 22 height 18
type input "**********"
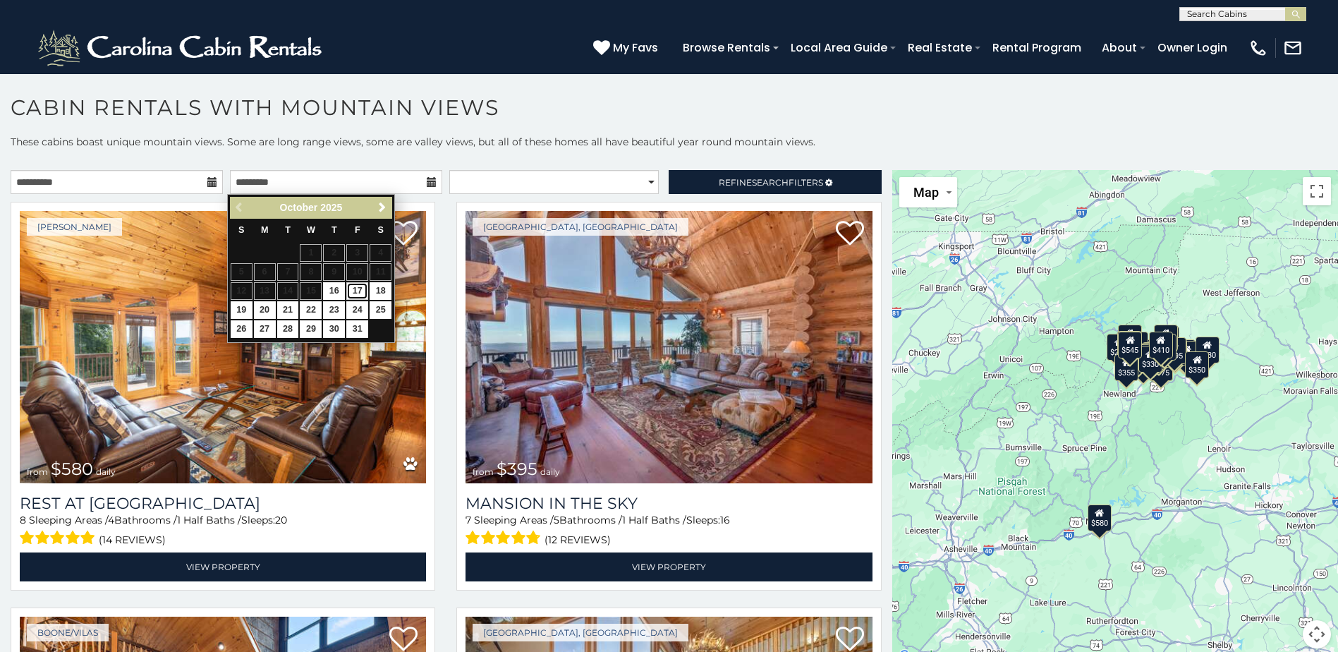
click at [358, 295] on link "17" at bounding box center [357, 291] width 22 height 18
type input "**********"
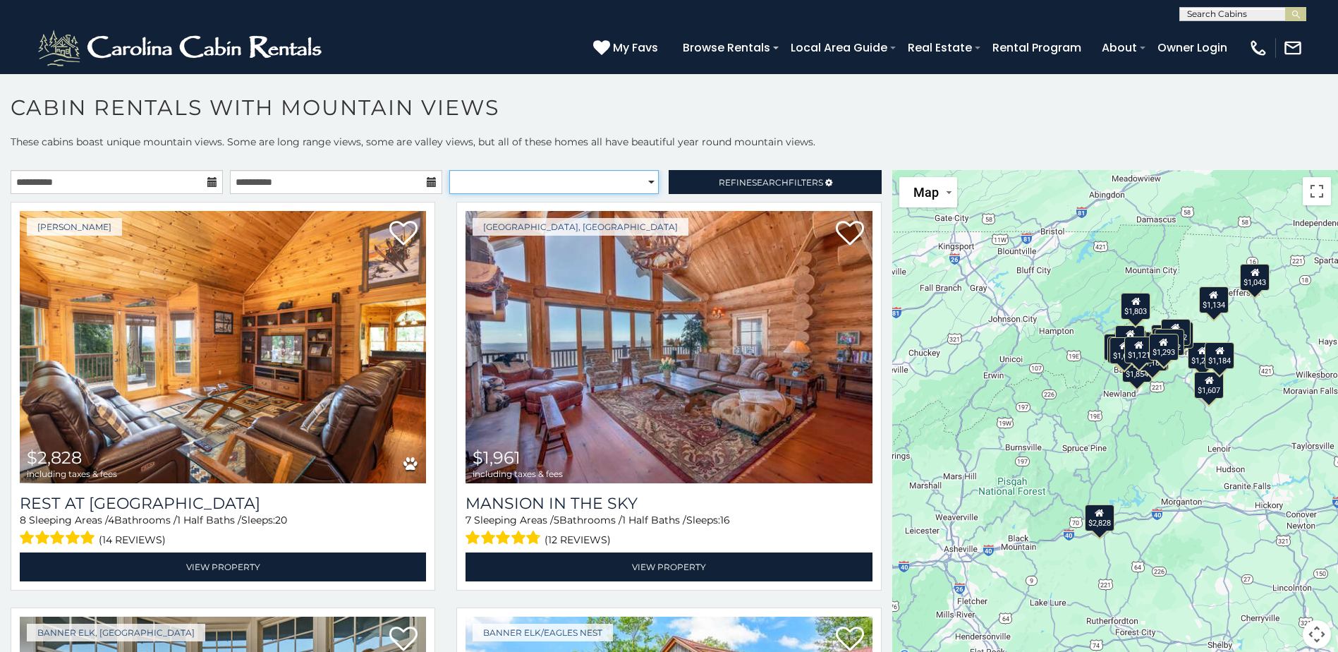
click at [641, 184] on select "**********" at bounding box center [553, 182] width 209 height 24
select select "**********"
click at [449, 170] on select "**********" at bounding box center [553, 182] width 209 height 24
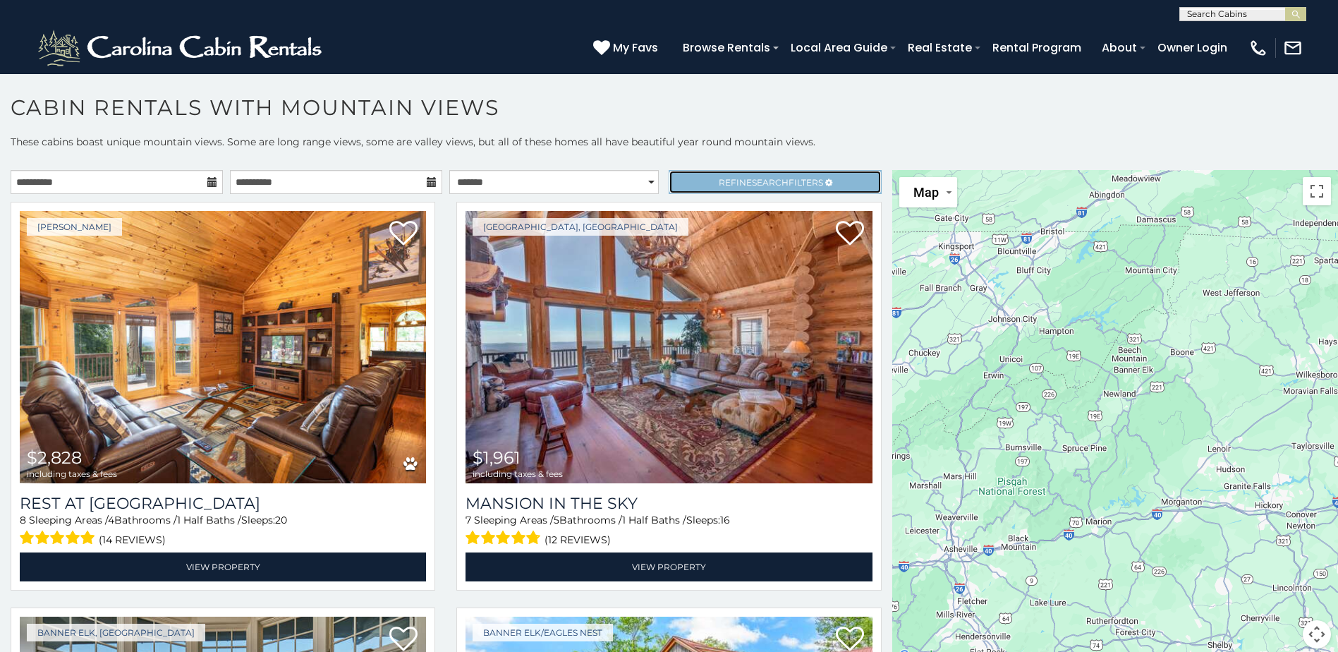
click at [752, 185] on span "Search" at bounding box center [770, 182] width 37 height 11
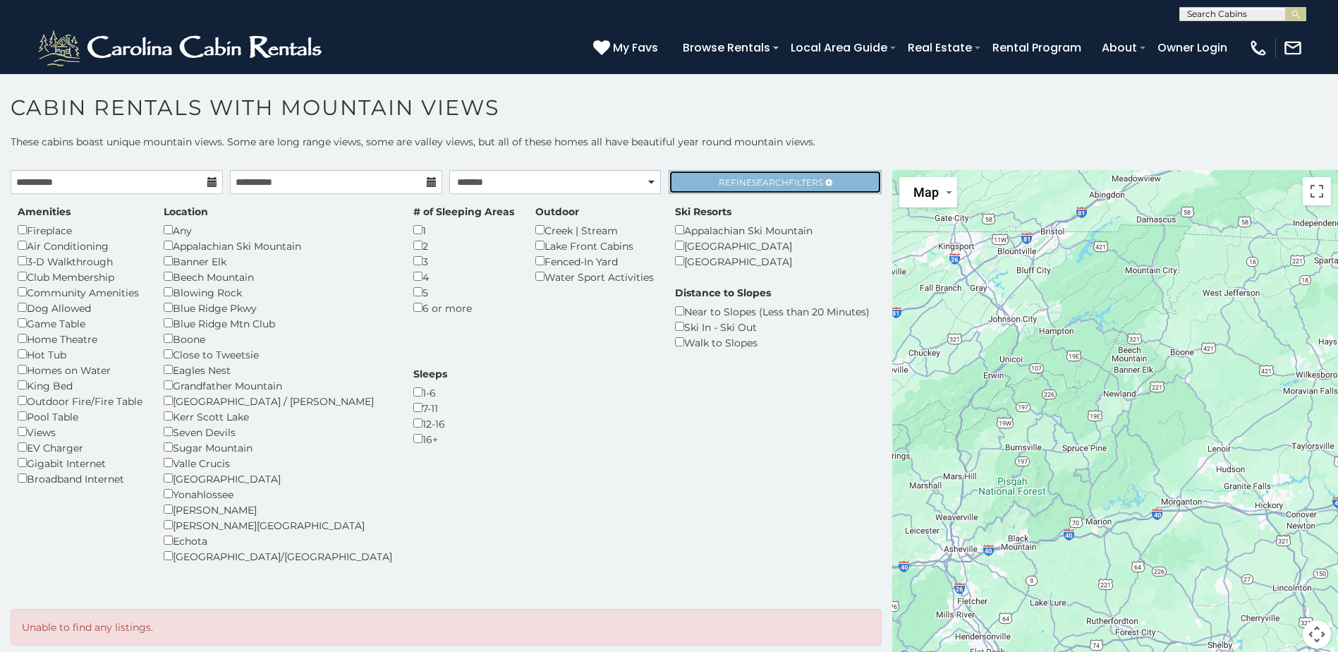
click at [738, 185] on span "Refine Search Filters" at bounding box center [771, 182] width 104 height 11
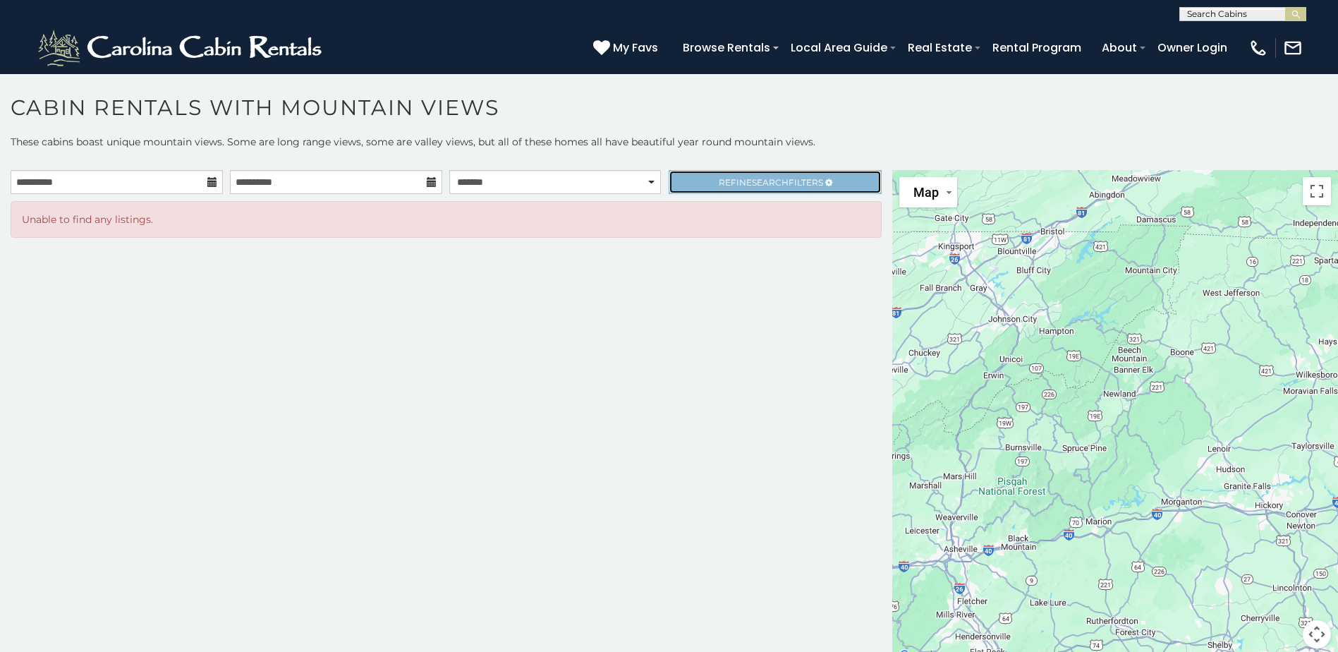
click at [746, 181] on span "Refine Search Filters" at bounding box center [771, 182] width 104 height 11
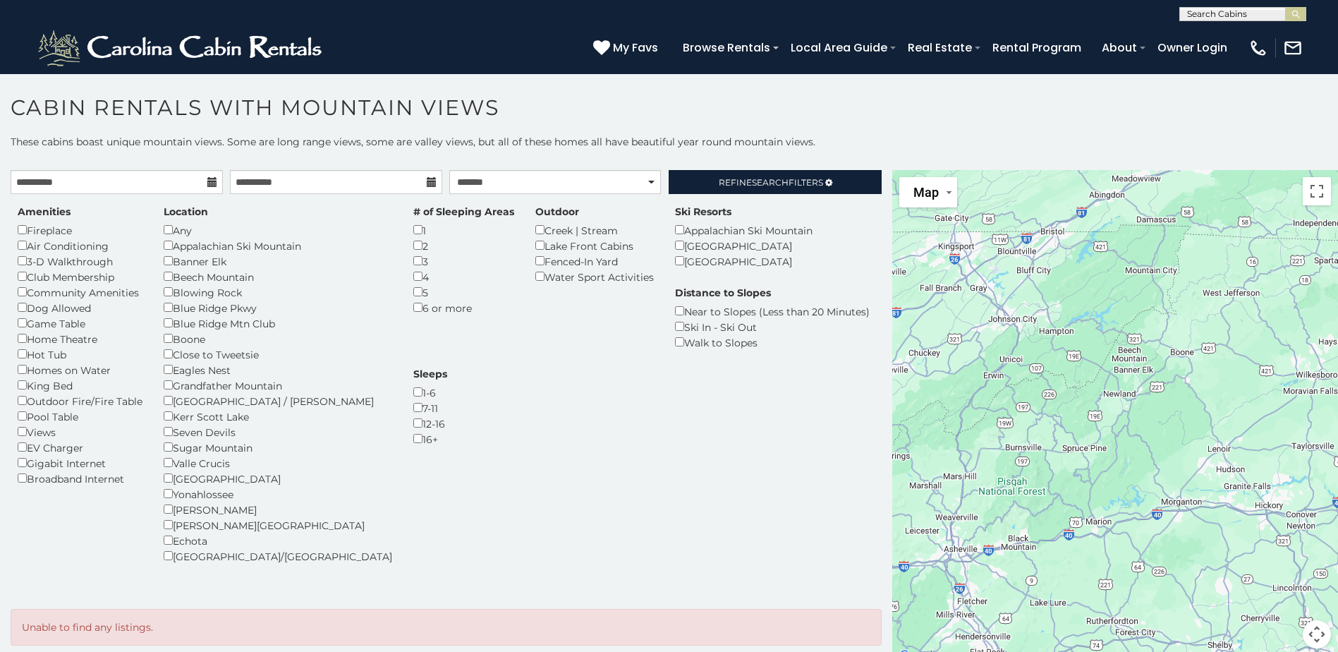
click at [535, 251] on div "Lake Front Cabins" at bounding box center [594, 246] width 118 height 16
click at [754, 180] on span "Search" at bounding box center [770, 182] width 37 height 11
